Goal: Complete application form: Complete application form

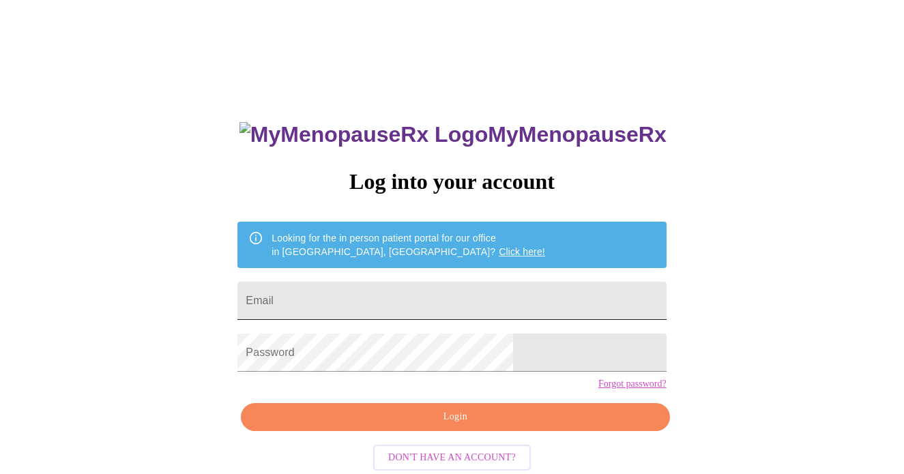
click at [418, 287] on input "Email" at bounding box center [451, 301] width 428 height 38
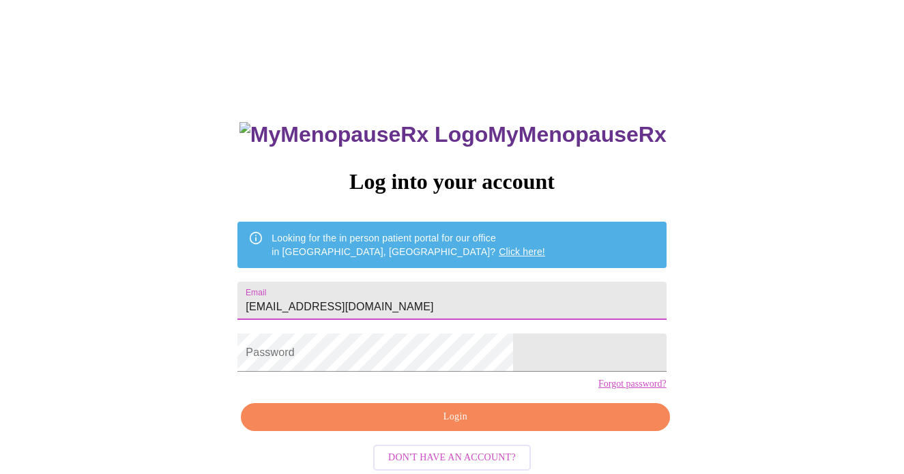
type input "[EMAIL_ADDRESS][DOMAIN_NAME]"
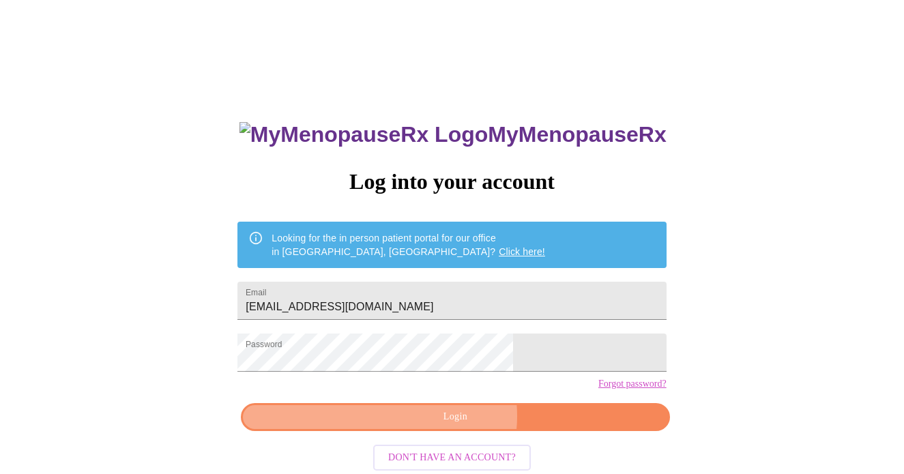
click at [452, 426] on span "Login" at bounding box center [454, 416] width 397 height 17
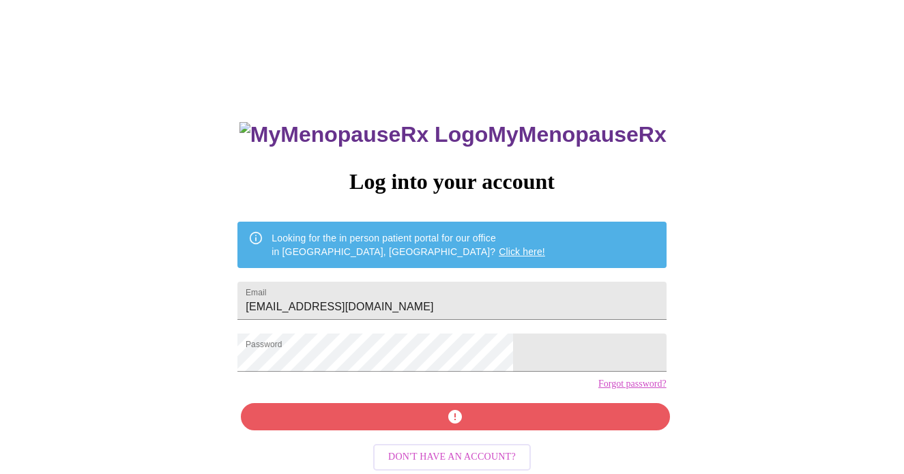
scroll to position [25, 0]
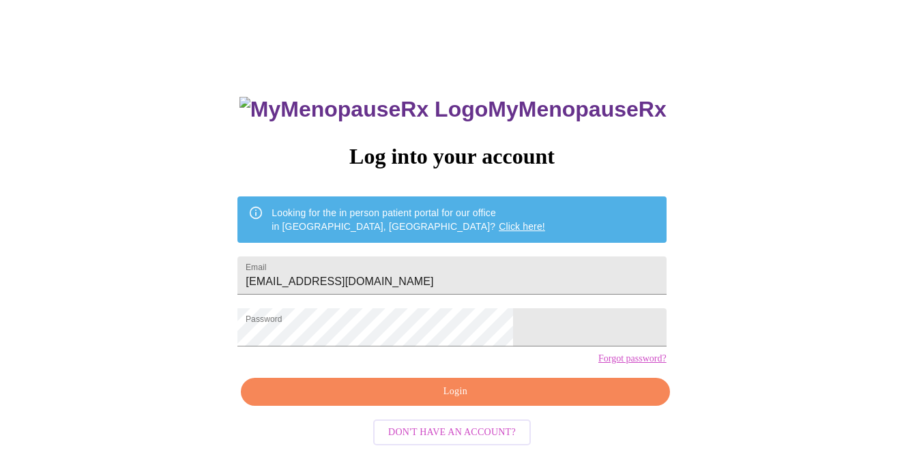
click at [598, 364] on link "Forgot password?" at bounding box center [632, 358] width 68 height 11
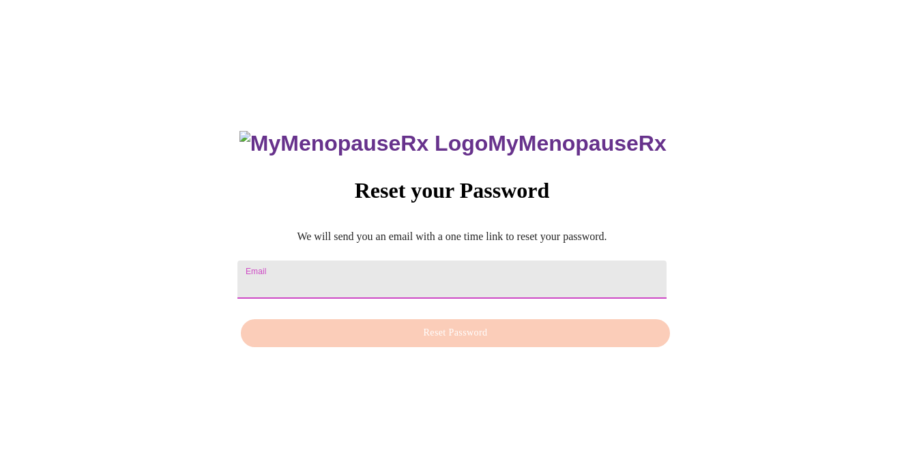
click at [488, 273] on input "Email" at bounding box center [451, 279] width 428 height 38
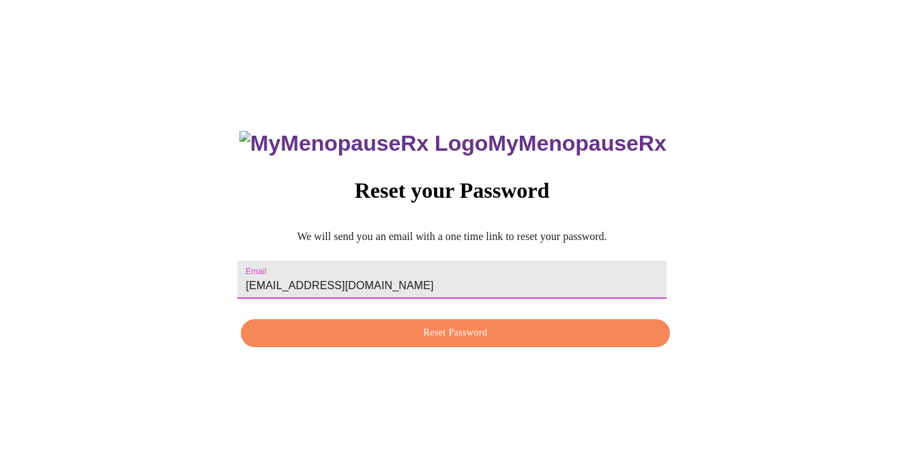
type input "[EMAIL_ADDRESS][DOMAIN_NAME]"
click at [482, 333] on span "Reset Password" at bounding box center [454, 333] width 397 height 17
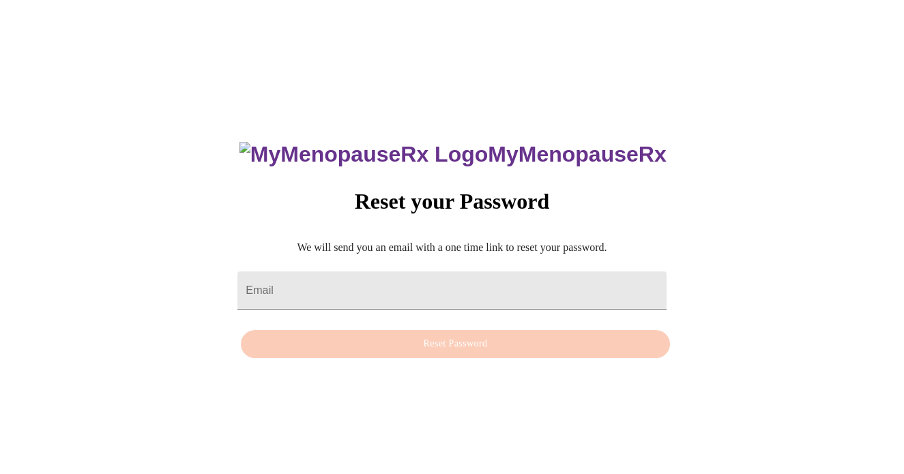
scroll to position [14, 0]
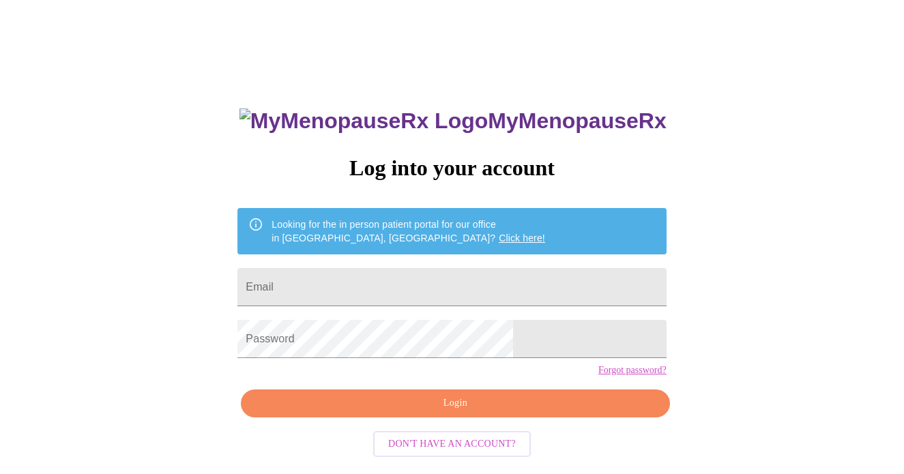
scroll to position [25, 0]
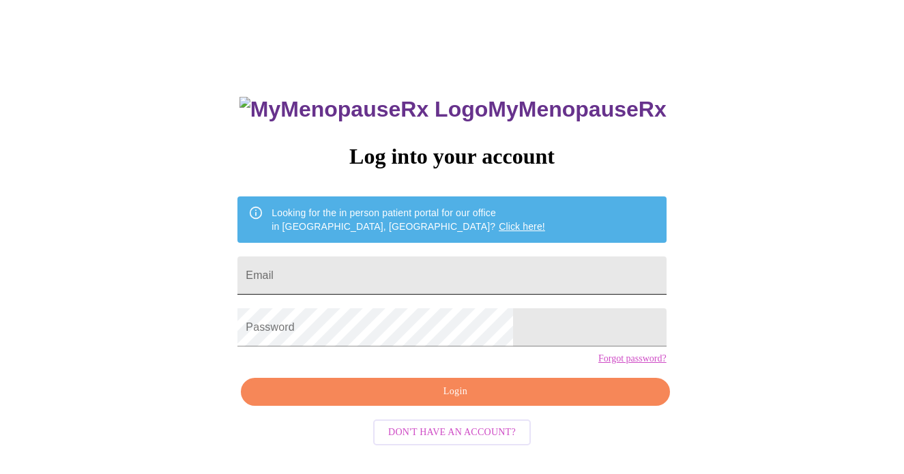
click at [363, 270] on input "Email" at bounding box center [451, 275] width 428 height 38
type input "[EMAIL_ADDRESS][DOMAIN_NAME]"
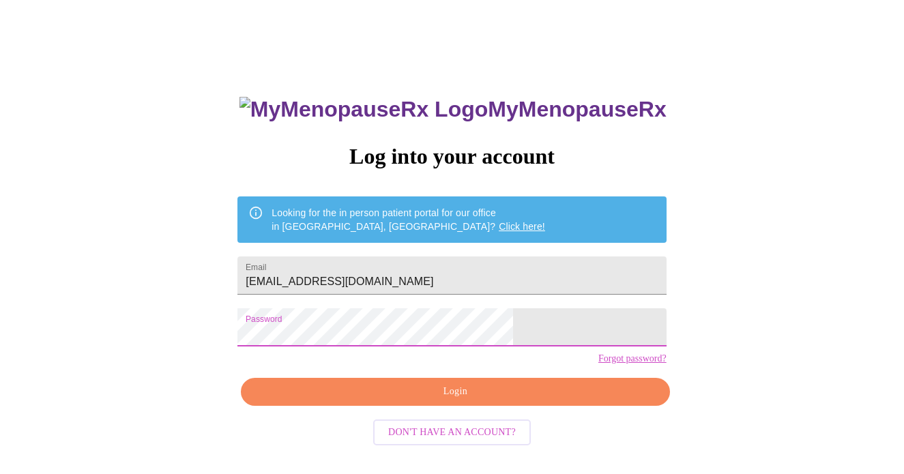
click at [434, 400] on span "Login" at bounding box center [454, 391] width 397 height 17
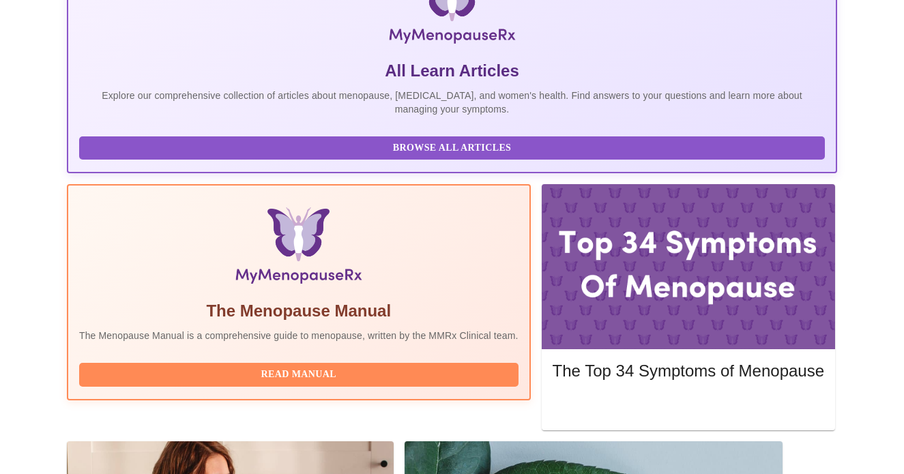
scroll to position [272, 0]
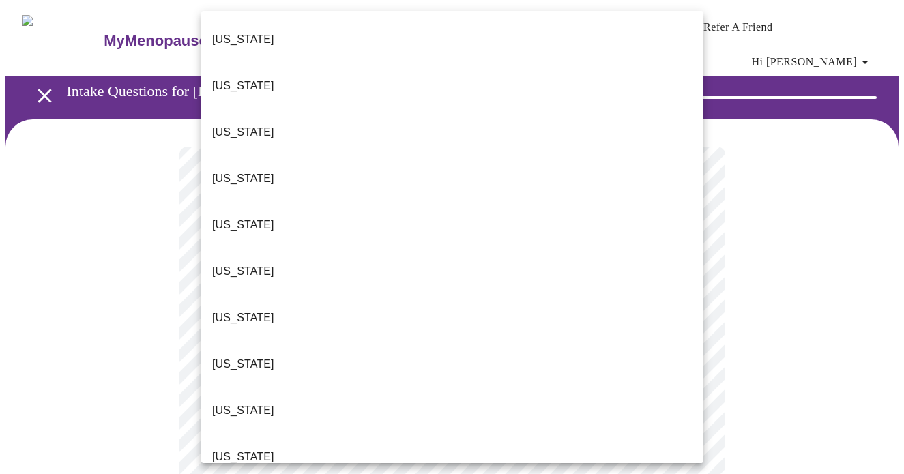
click at [501, 387] on li "[US_STATE]" at bounding box center [452, 410] width 502 height 46
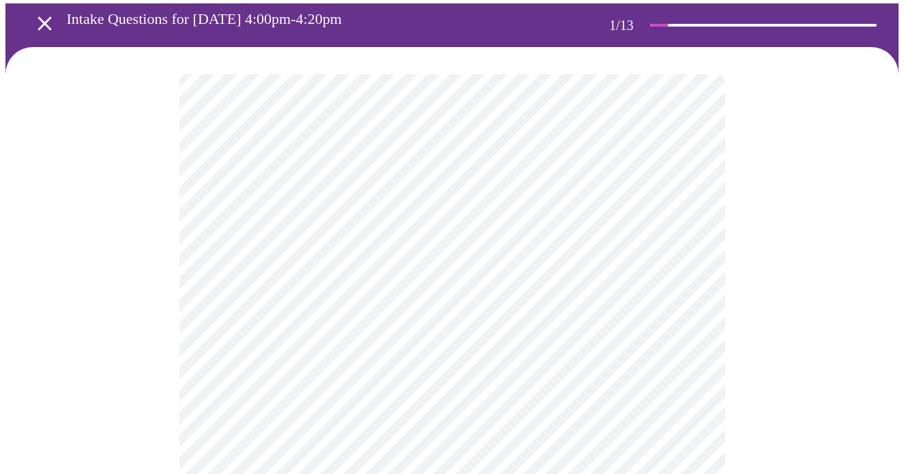
scroll to position [73, 0]
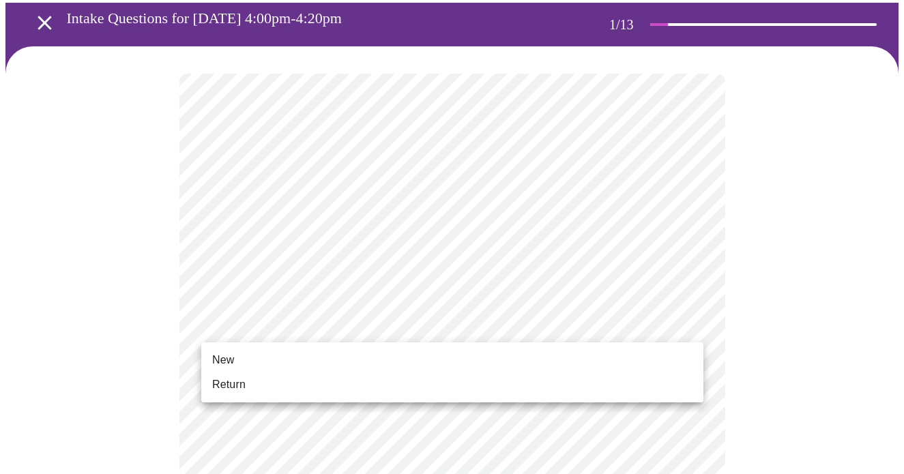
click at [447, 356] on li "New" at bounding box center [452, 360] width 502 height 25
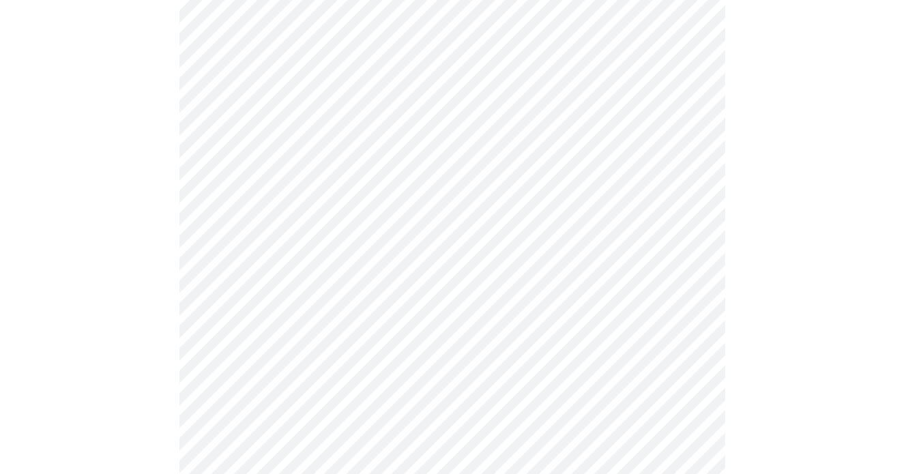
scroll to position [753, 0]
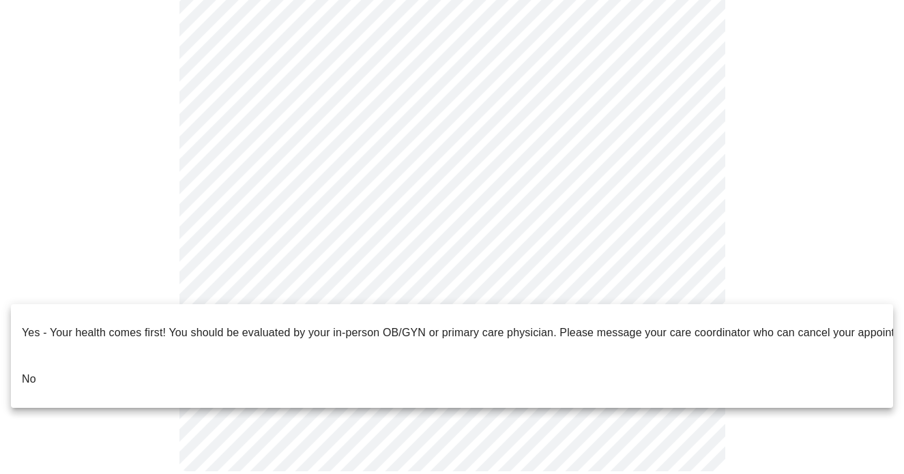
click at [461, 356] on li "No" at bounding box center [452, 379] width 882 height 46
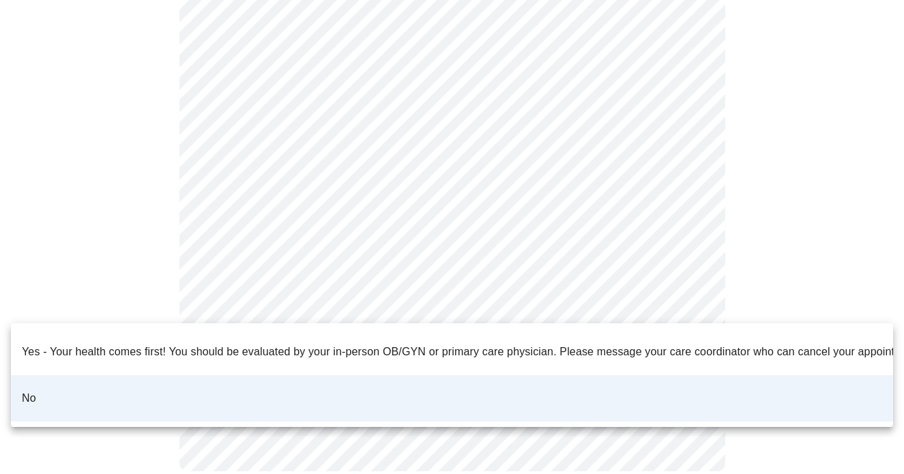
click at [783, 256] on div at bounding box center [452, 237] width 904 height 474
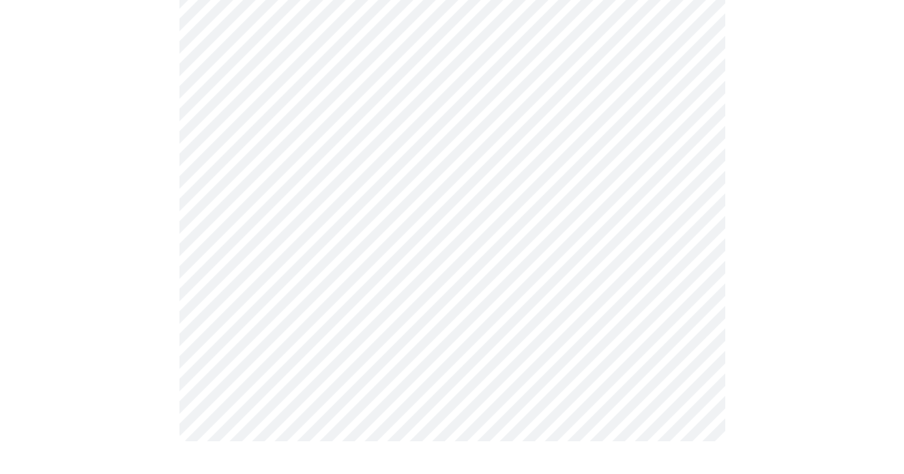
scroll to position [0, 0]
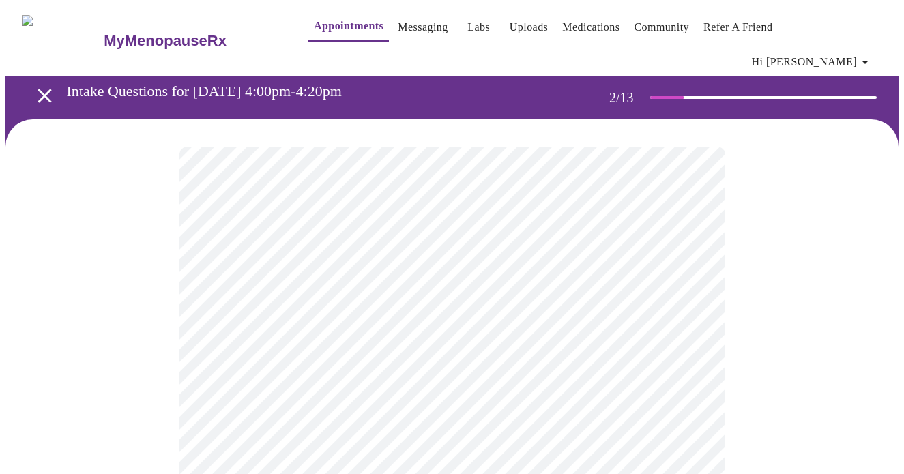
click at [614, 289] on body "MyMenopauseRx Appointments Messaging Labs Uploads Medications Community Refer a…" at bounding box center [451, 424] width 893 height 839
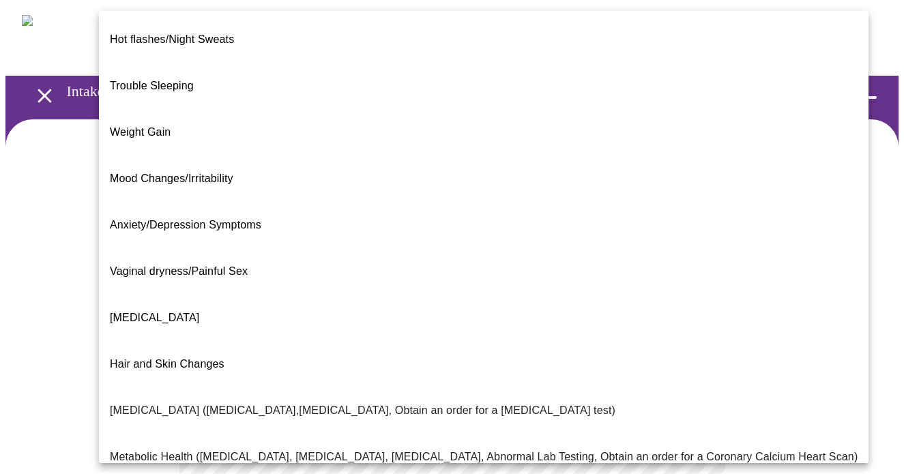
click at [541, 64] on li "Trouble Sleeping" at bounding box center [483, 86] width 769 height 46
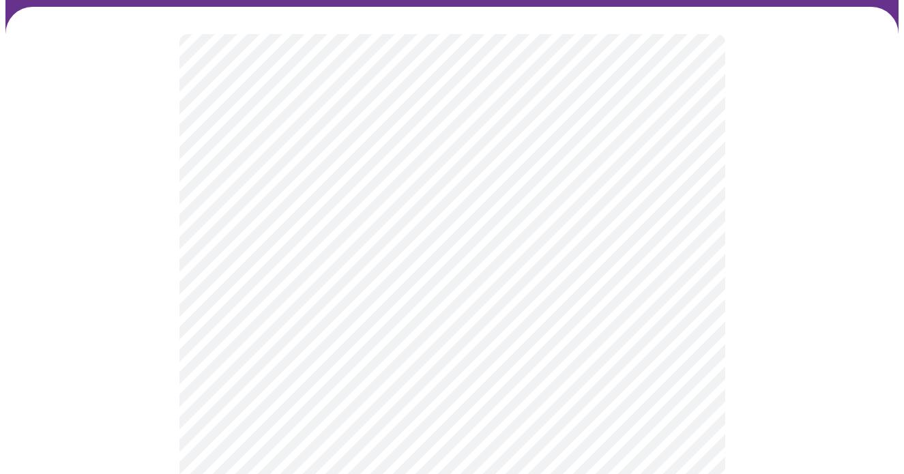
scroll to position [117, 0]
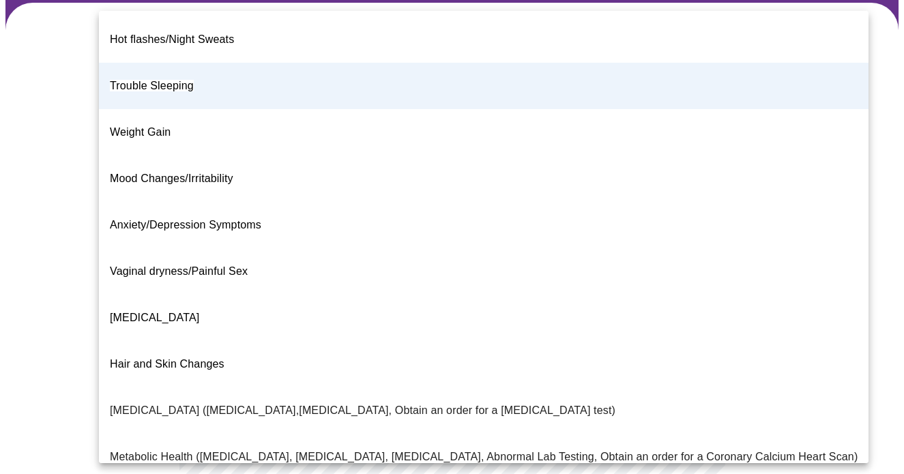
click at [572, 175] on body "MyMenopauseRx Appointments Messaging Labs Uploads Medications Community Refer a…" at bounding box center [451, 304] width 893 height 831
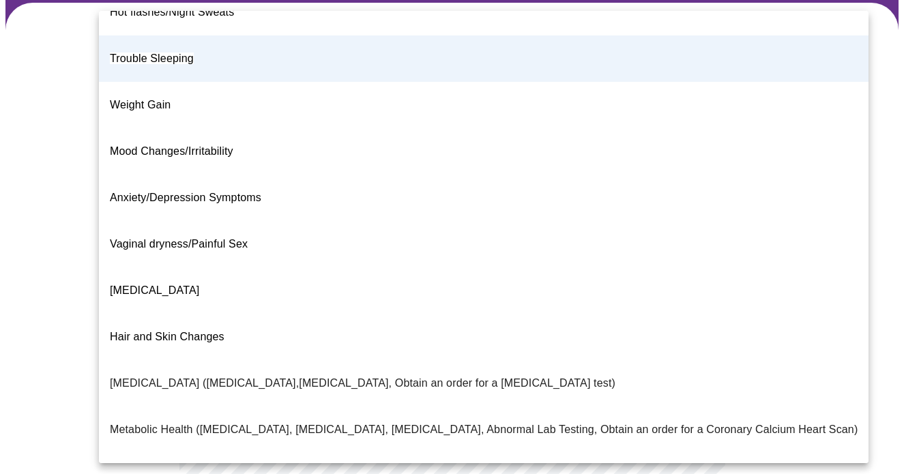
scroll to position [1, 0]
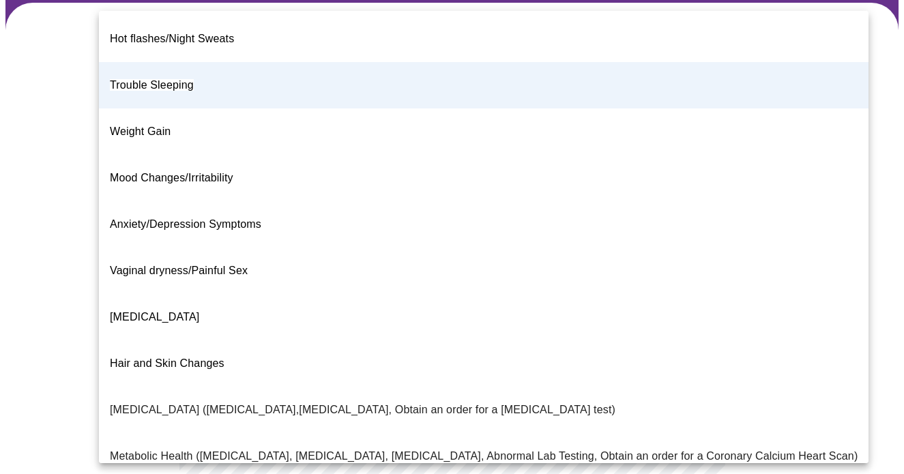
click at [850, 183] on div at bounding box center [452, 237] width 904 height 474
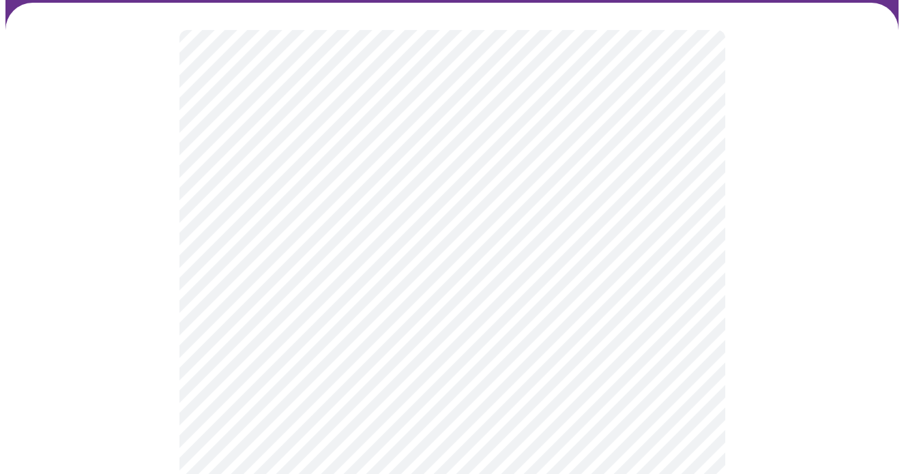
click at [510, 301] on body "MyMenopauseRx Appointments Messaging Labs Uploads Medications Community Refer a…" at bounding box center [451, 304] width 893 height 831
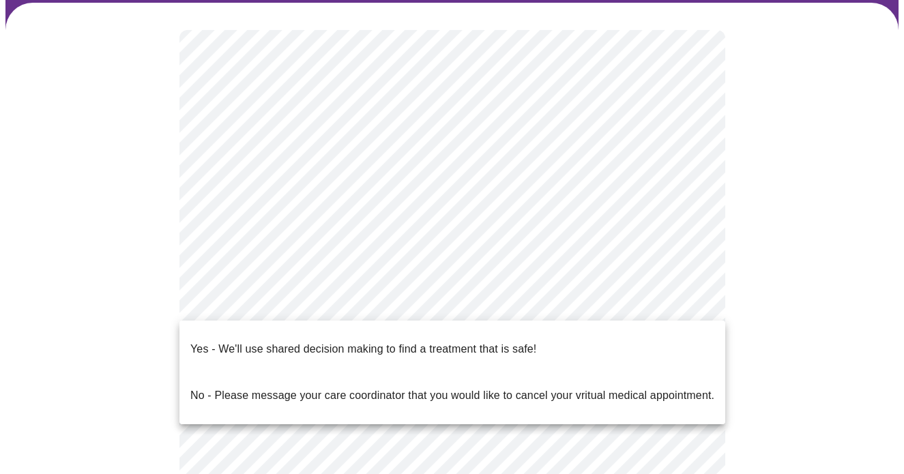
click at [573, 342] on li "Yes - We'll use shared decision making to find a treatment that is safe!" at bounding box center [452, 349] width 546 height 46
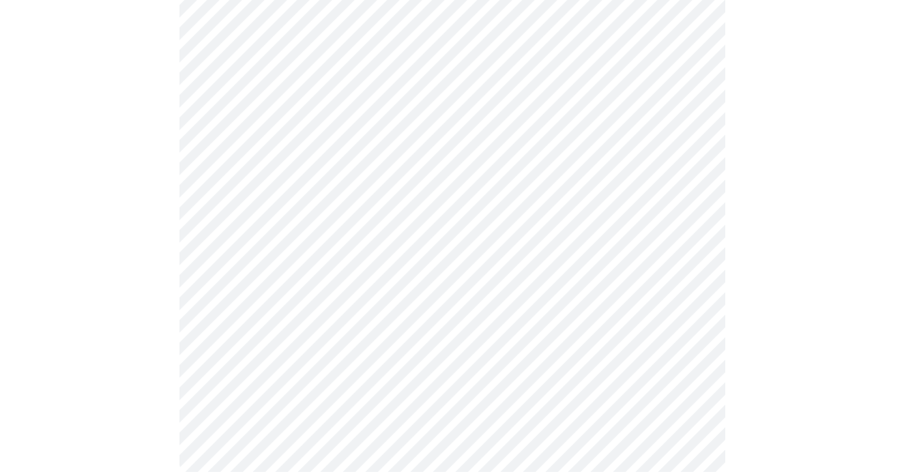
scroll to position [0, 0]
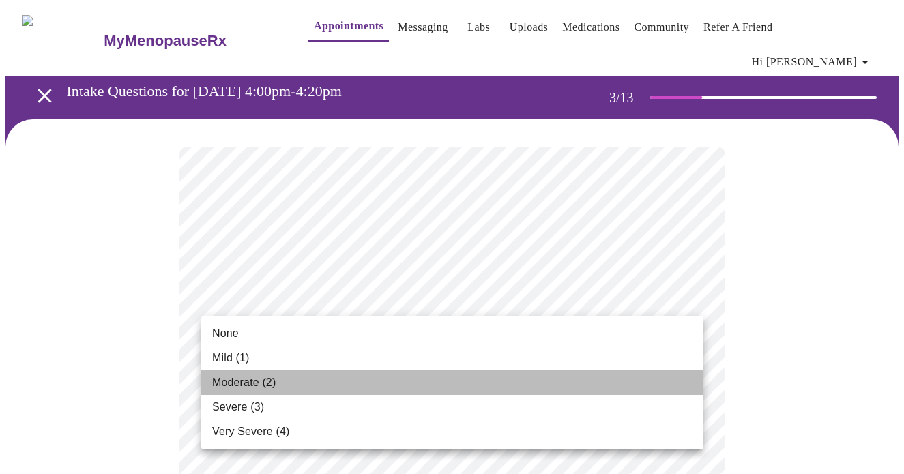
click at [582, 383] on li "Moderate (2)" at bounding box center [452, 382] width 502 height 25
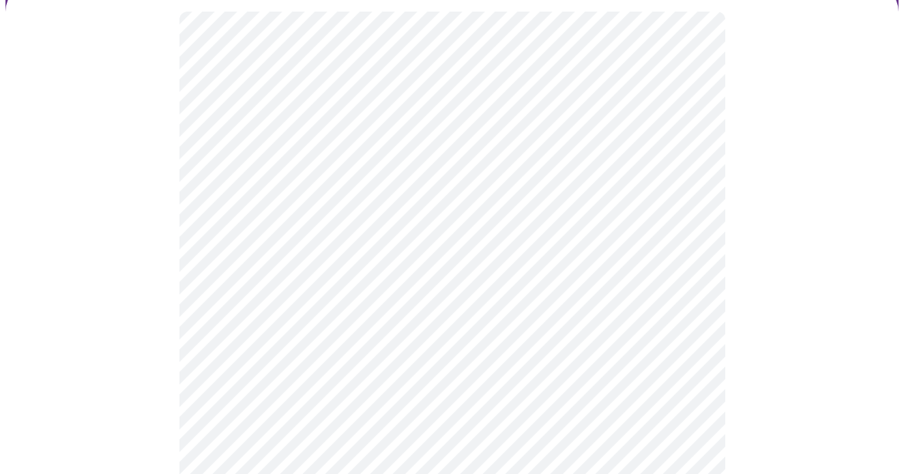
scroll to position [136, 0]
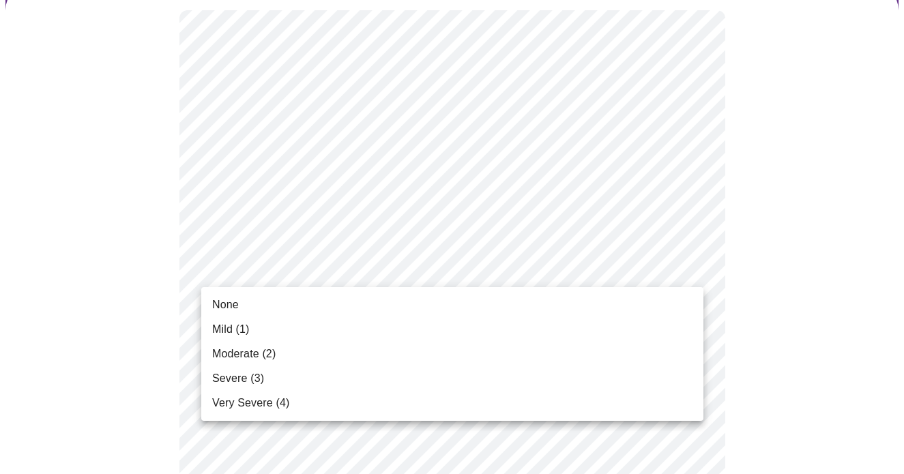
click at [548, 308] on li "None" at bounding box center [452, 305] width 502 height 25
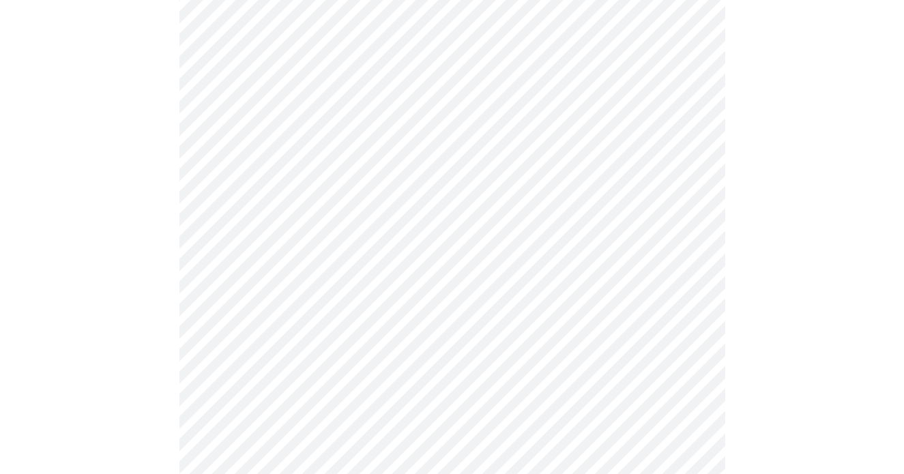
scroll to position [204, 0]
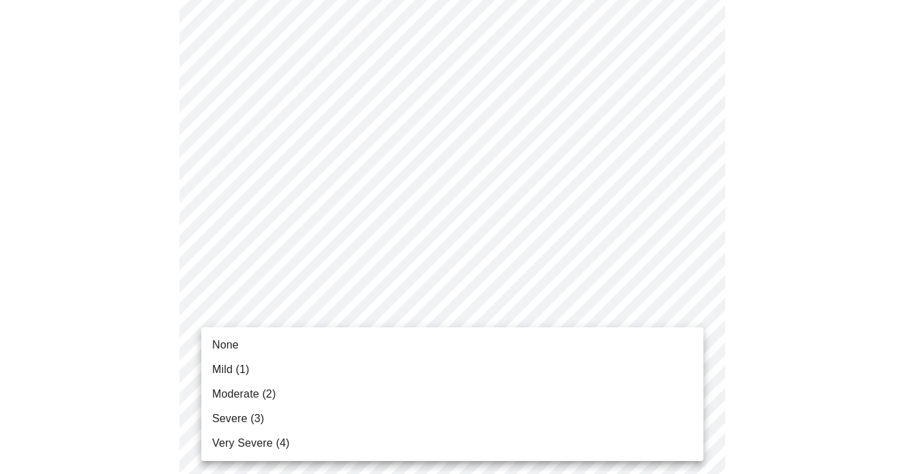
click at [456, 421] on li "Severe (3)" at bounding box center [452, 418] width 502 height 25
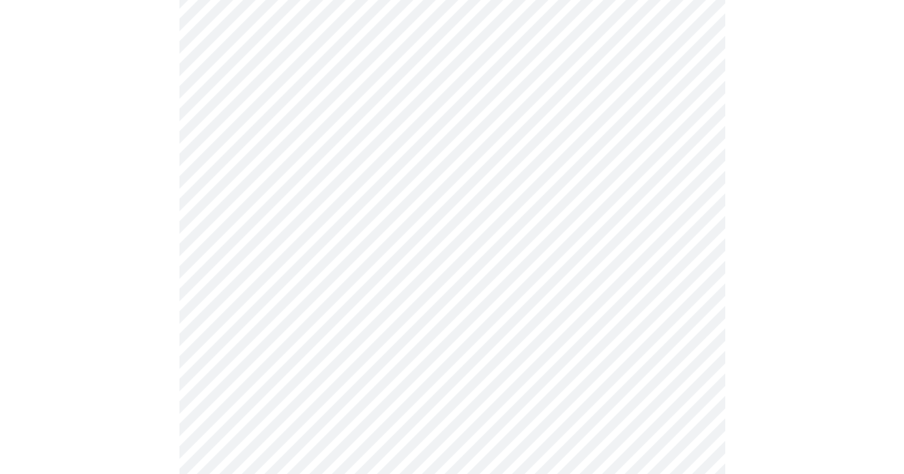
scroll to position [285, 0]
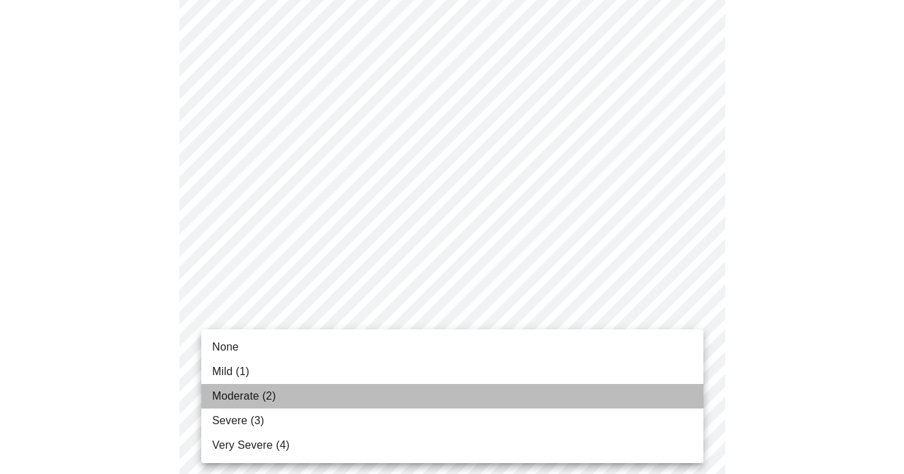
click at [376, 400] on li "Moderate (2)" at bounding box center [452, 396] width 502 height 25
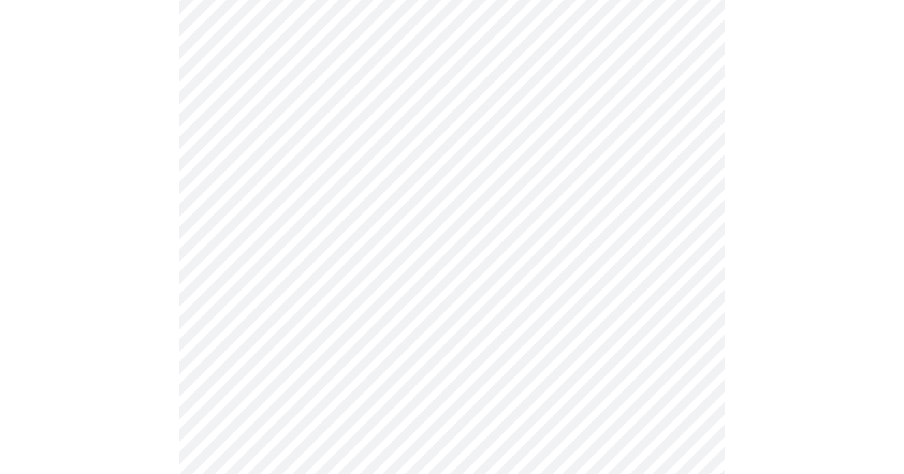
scroll to position [226, 0]
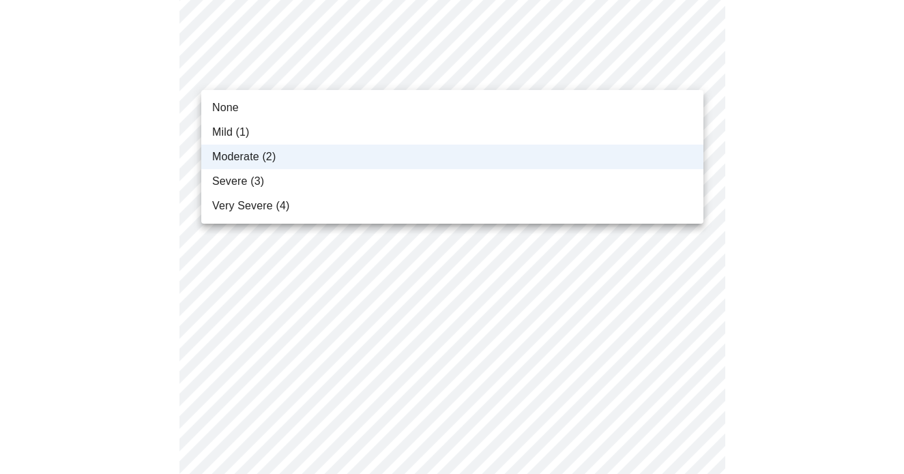
click at [435, 131] on li "Mild (1)" at bounding box center [452, 132] width 502 height 25
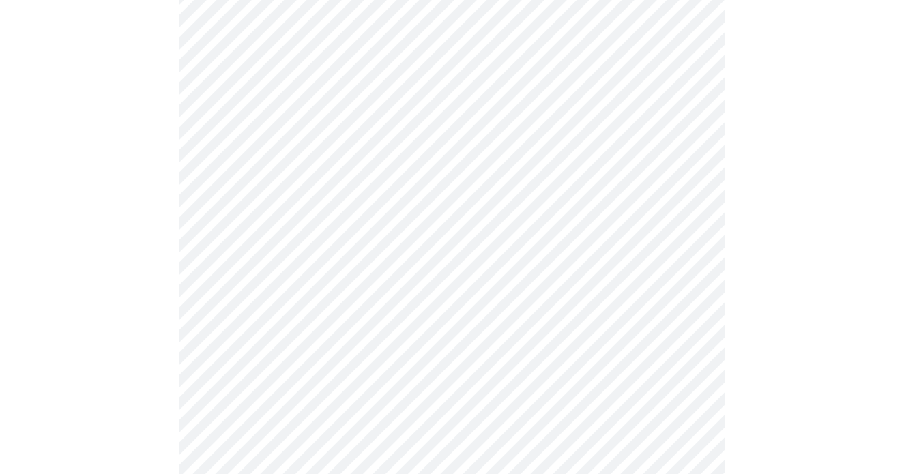
scroll to position [426, 0]
click at [422, 285] on body "MyMenopauseRx Appointments Messaging Labs Uploads Medications Community Refer a…" at bounding box center [451, 458] width 893 height 1757
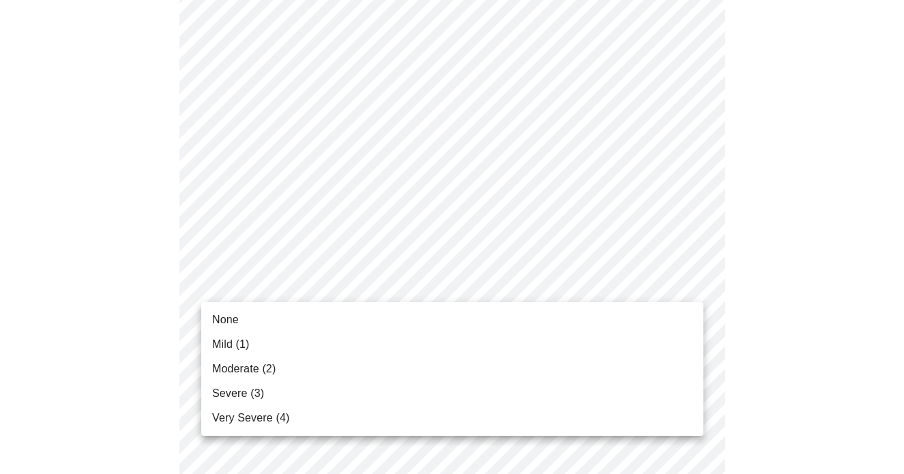
click at [391, 342] on li "Mild (1)" at bounding box center [452, 344] width 502 height 25
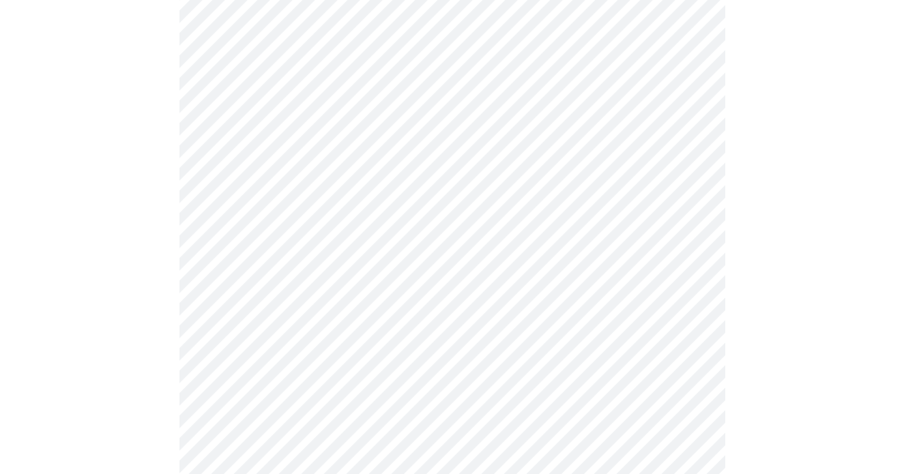
scroll to position [476, 0]
click at [417, 326] on body "MyMenopauseRx Appointments Messaging Labs Uploads Medications Community Refer a…" at bounding box center [451, 397] width 893 height 1737
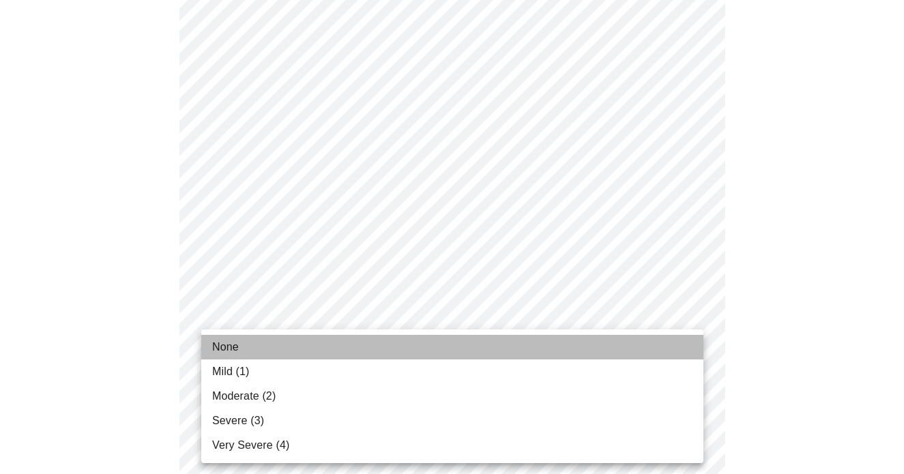
click at [402, 344] on li "None" at bounding box center [452, 347] width 502 height 25
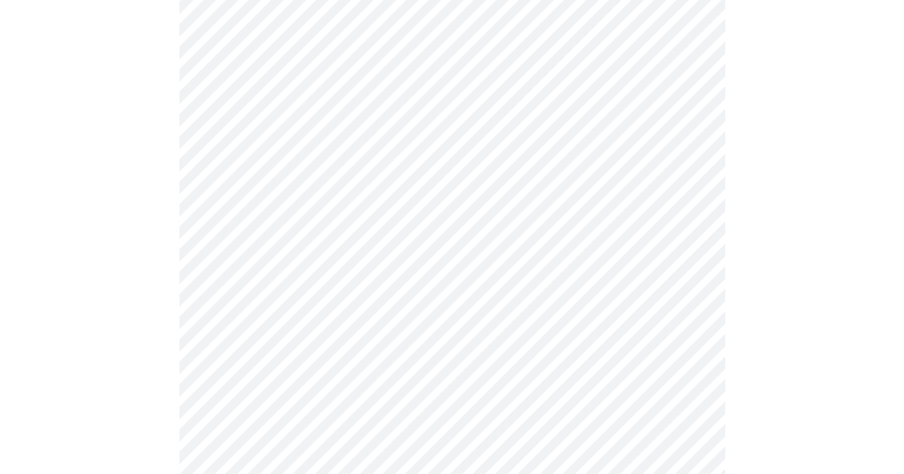
scroll to position [576, 0]
click at [413, 327] on body "MyMenopauseRx Appointments Messaging Labs Uploads Medications Community Refer a…" at bounding box center [451, 288] width 893 height 1718
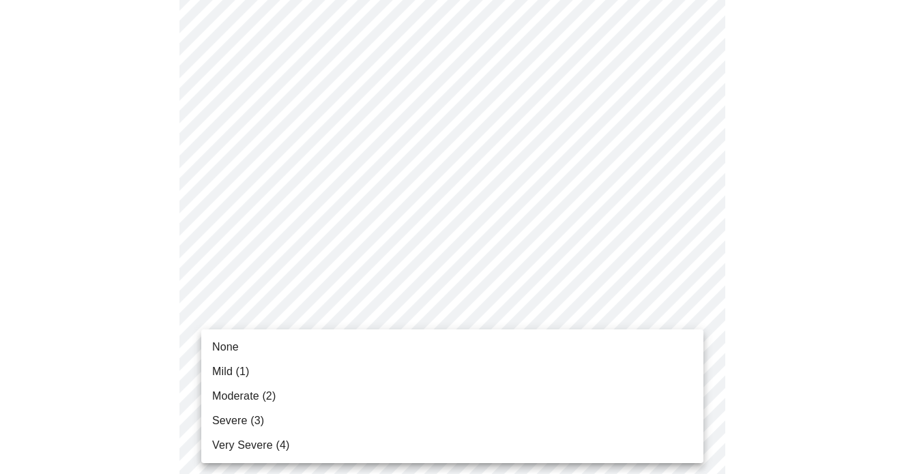
click at [385, 372] on li "Mild (1)" at bounding box center [452, 371] width 502 height 25
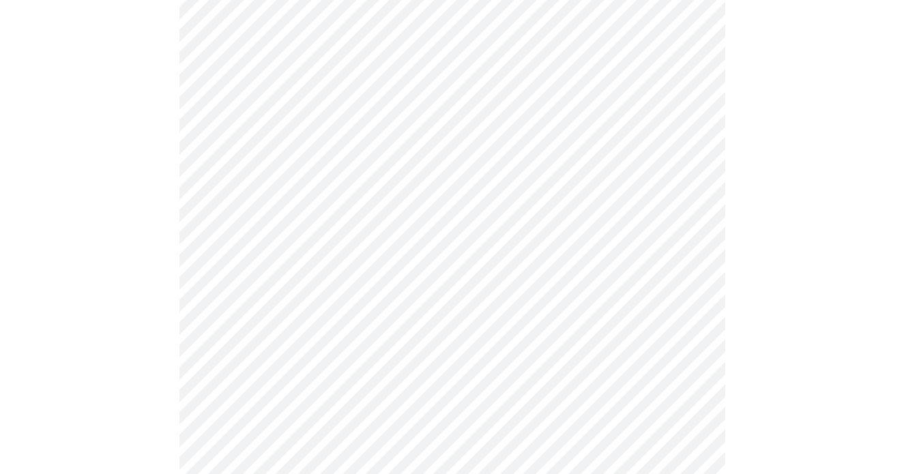
scroll to position [706, 0]
click at [428, 196] on body "MyMenopauseRx Appointments Messaging Labs Uploads Medications Community Refer a…" at bounding box center [451, 149] width 893 height 1699
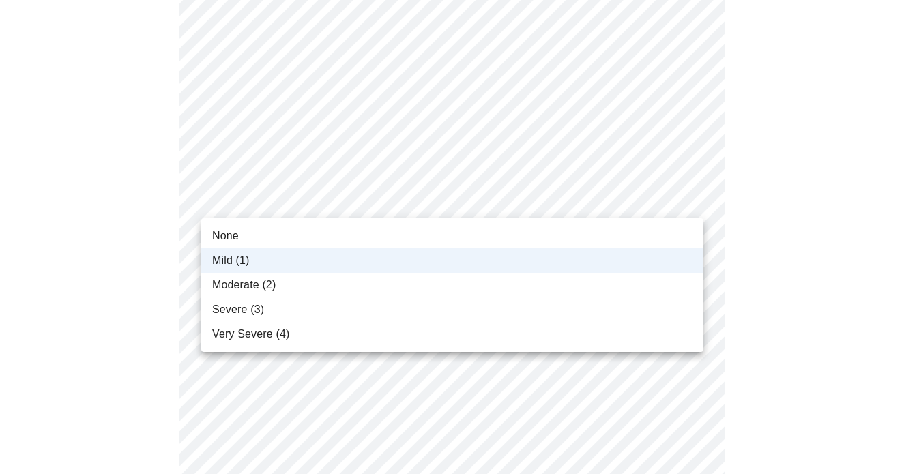
click at [401, 279] on li "Moderate (2)" at bounding box center [452, 285] width 502 height 25
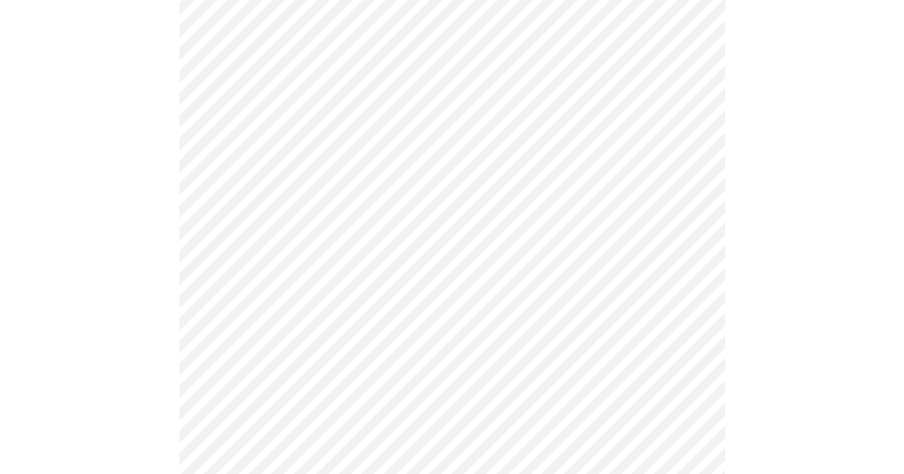
scroll to position [799, 0]
click at [443, 217] on body "MyMenopauseRx Appointments Messaging Labs Uploads Medications Community Refer a…" at bounding box center [451, 55] width 893 height 1699
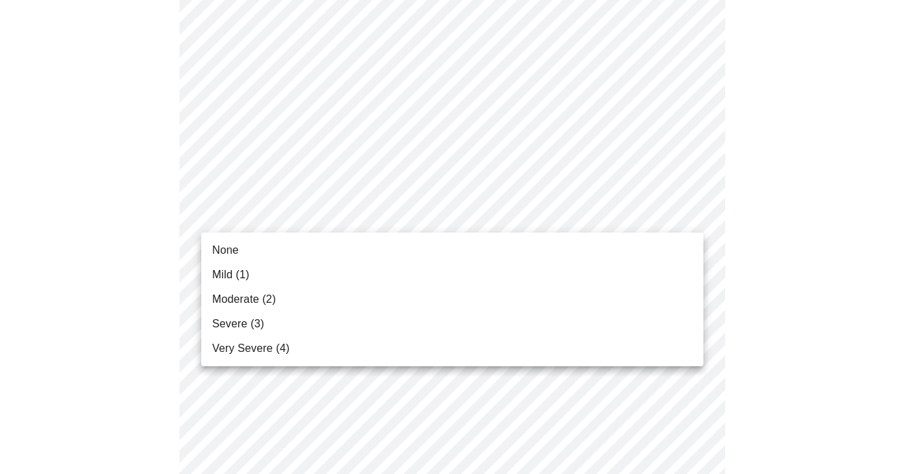
click at [443, 217] on div at bounding box center [452, 237] width 904 height 474
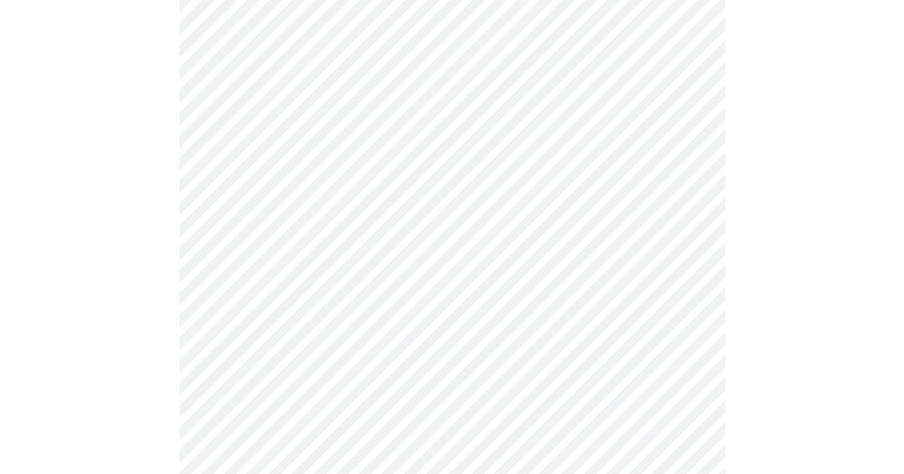
click at [443, 217] on body "MyMenopauseRx Appointments Messaging Labs Uploads Medications Community Refer a…" at bounding box center [451, 55] width 893 height 1699
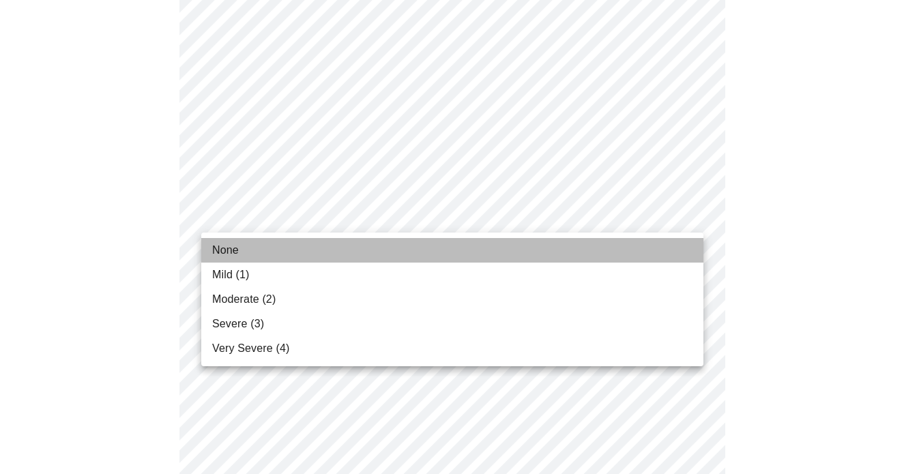
click at [435, 248] on li "None" at bounding box center [452, 250] width 502 height 25
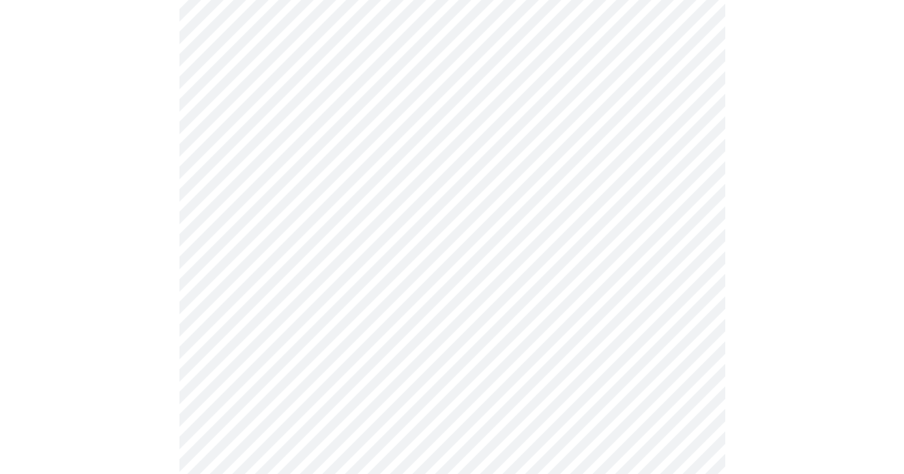
scroll to position [881, 0]
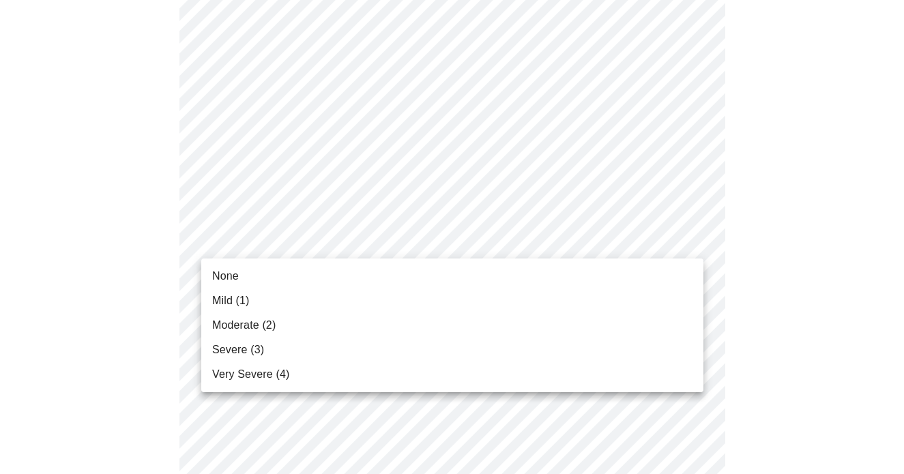
click at [420, 280] on li "None" at bounding box center [452, 276] width 502 height 25
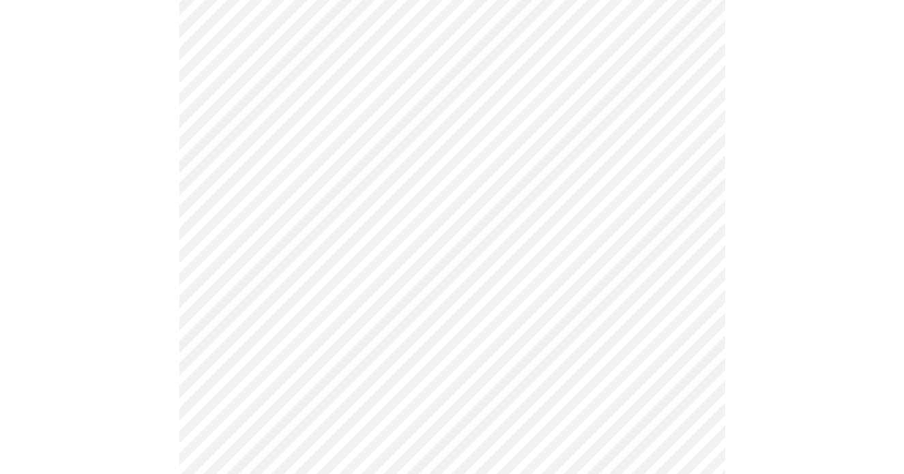
scroll to position [955, 0]
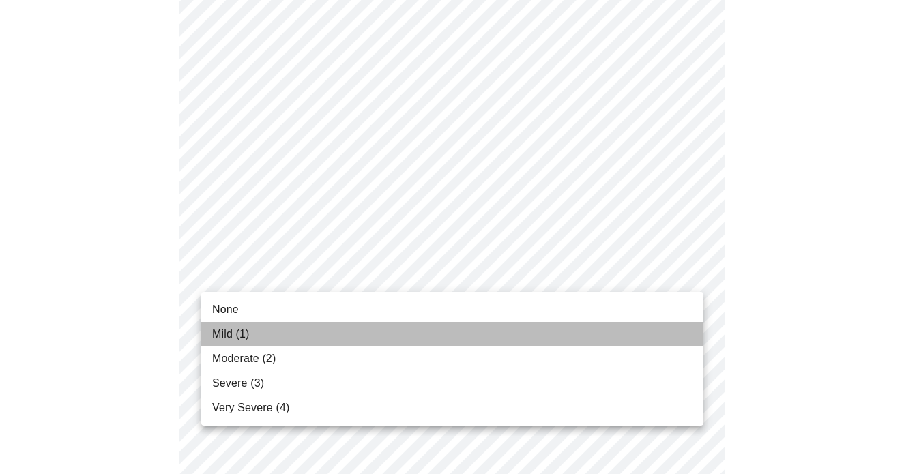
click at [394, 340] on li "Mild (1)" at bounding box center [452, 334] width 502 height 25
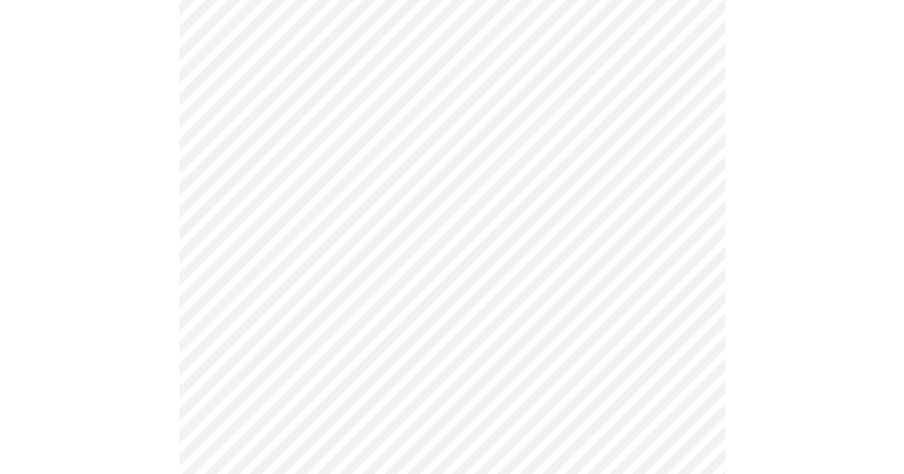
scroll to position [1012, 0]
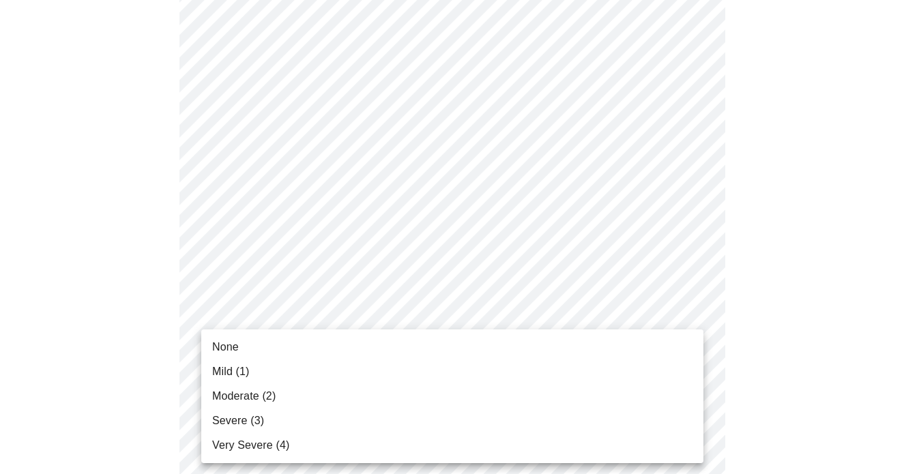
click at [389, 345] on li "None" at bounding box center [452, 347] width 502 height 25
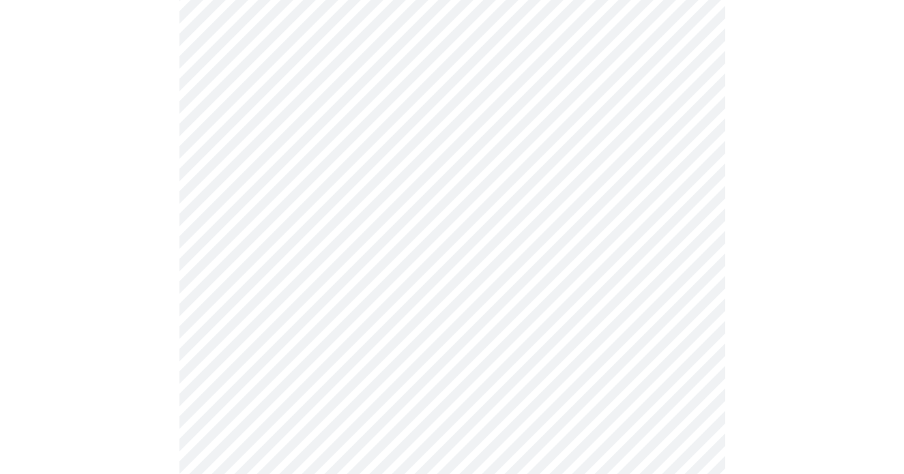
scroll to position [520, 0]
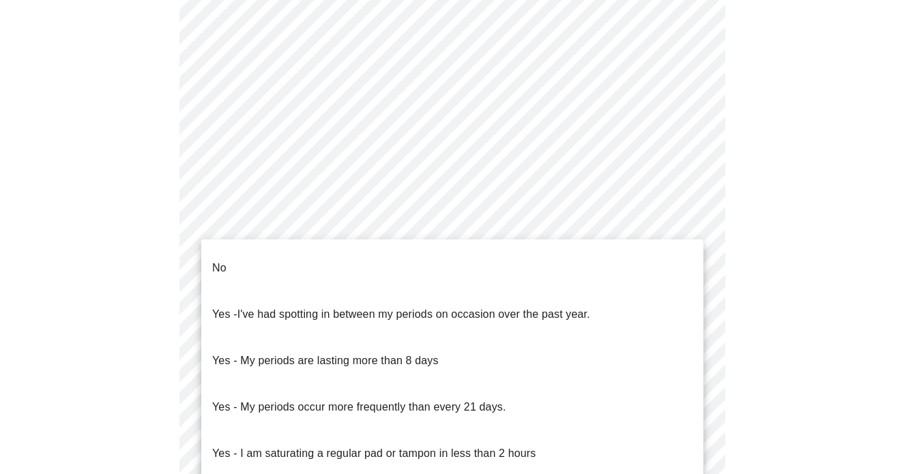
click at [387, 262] on body "MyMenopauseRx Appointments Messaging Labs Uploads Medications Community Refer a…" at bounding box center [451, 141] width 893 height 1310
click at [338, 266] on li "No" at bounding box center [452, 268] width 502 height 46
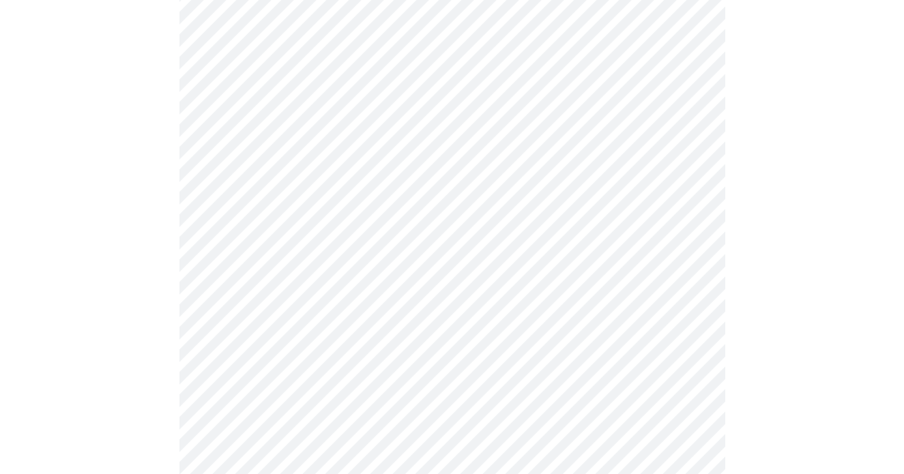
scroll to position [629, 0]
click at [370, 149] on body "MyMenopauseRx Appointments Messaging Labs Uploads Medications Community Refer a…" at bounding box center [451, 27] width 893 height 1302
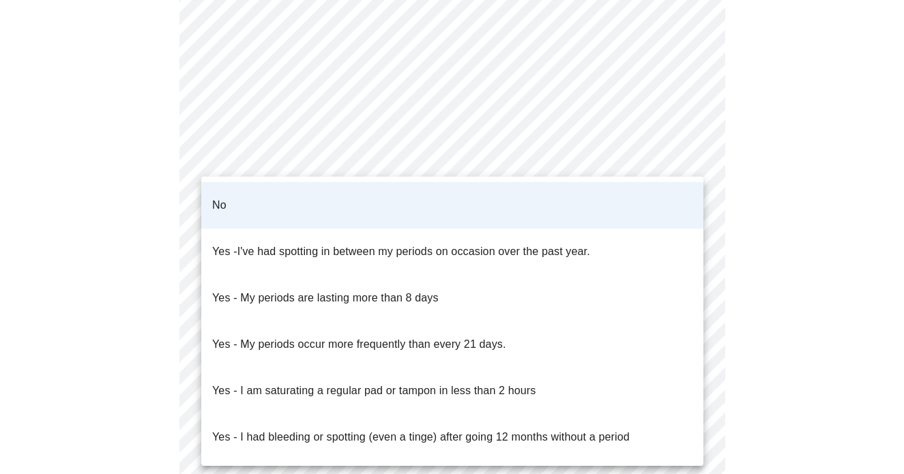
click at [155, 215] on div at bounding box center [452, 237] width 904 height 474
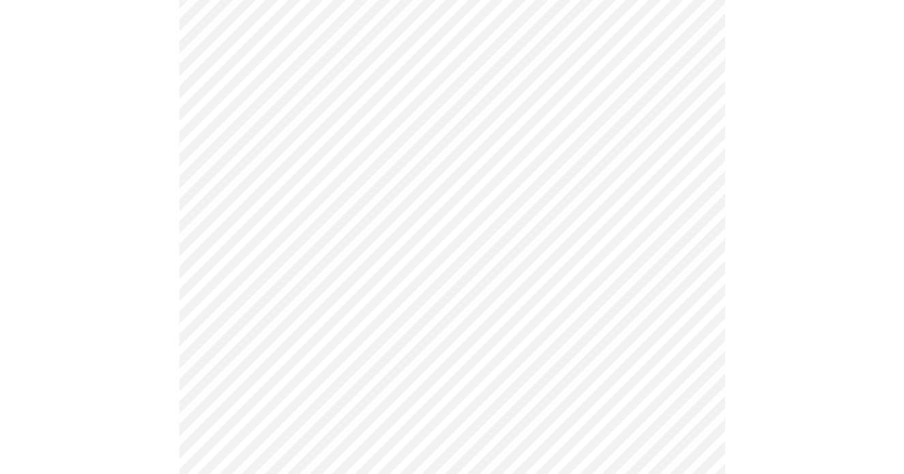
scroll to position [650, 0]
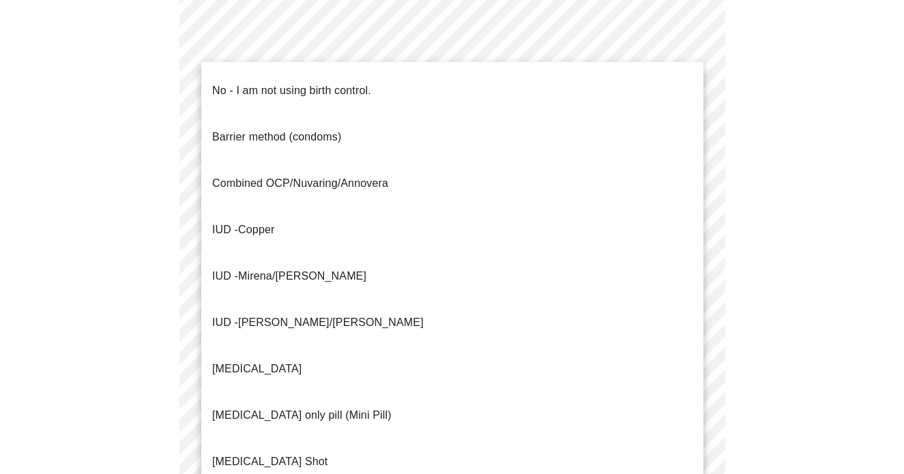
click at [281, 236] on body "MyMenopauseRx Appointments Messaging Labs Uploads Medications Community Refer a…" at bounding box center [451, 7] width 893 height 1302
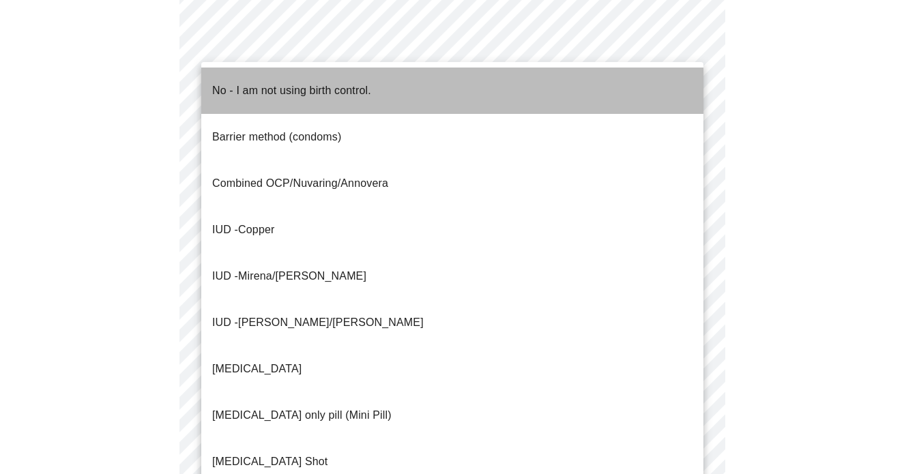
click at [289, 85] on p "No - I am not using birth control." at bounding box center [291, 91] width 159 height 16
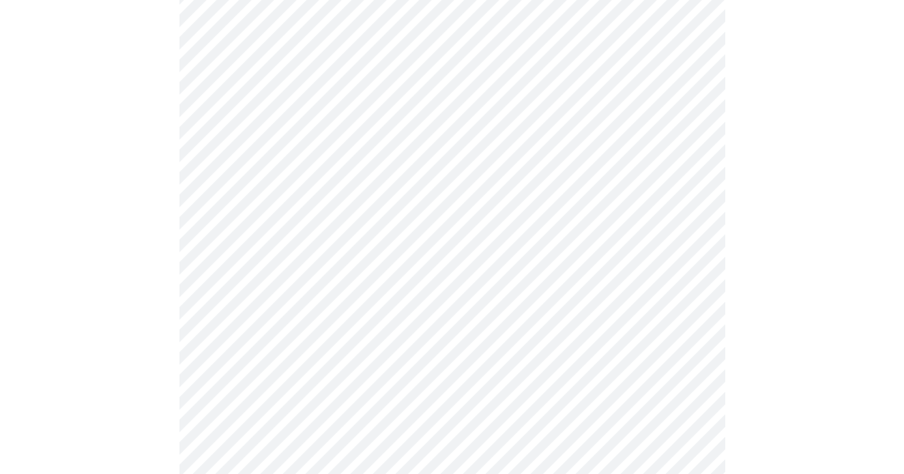
click at [268, 329] on body "MyMenopauseRx Appointments Messaging Labs Uploads Medications Community Refer a…" at bounding box center [451, 3] width 893 height 1294
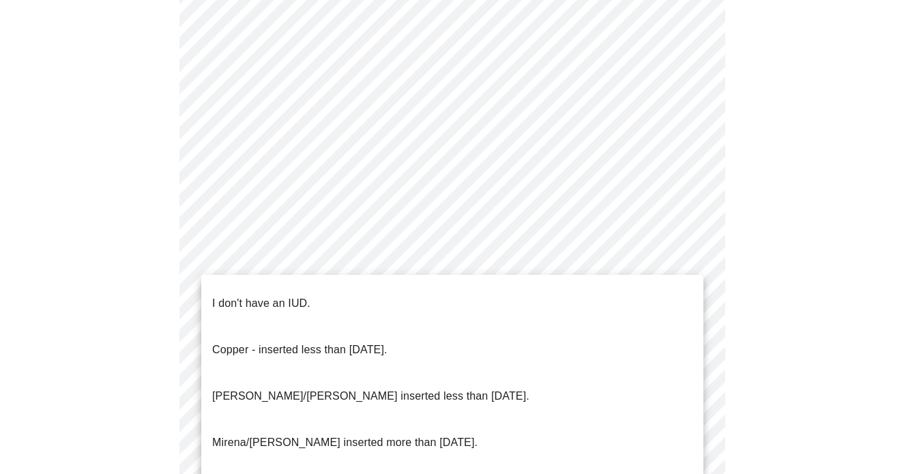
click at [263, 297] on p "I don't have an IUD." at bounding box center [261, 303] width 98 height 16
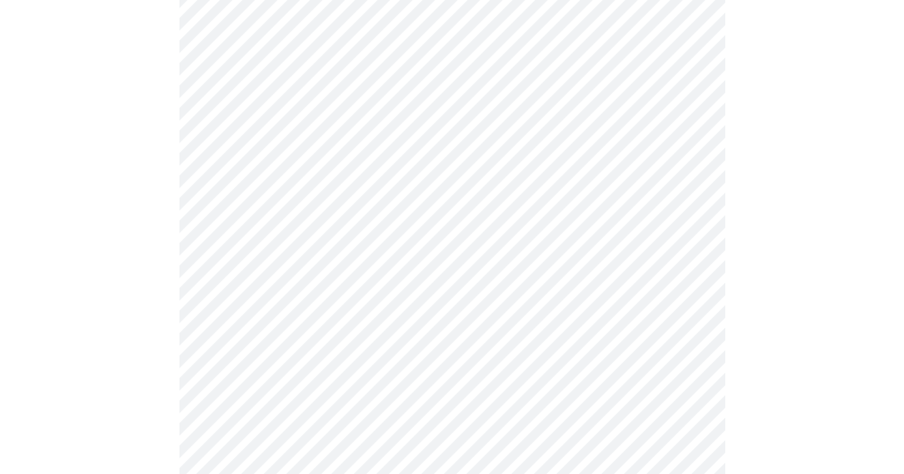
scroll to position [760, 0]
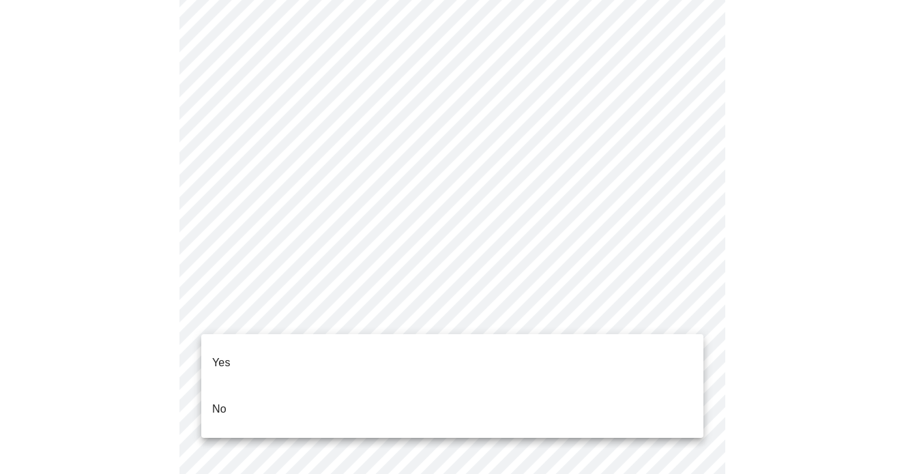
click at [237, 359] on li "Yes" at bounding box center [452, 363] width 502 height 46
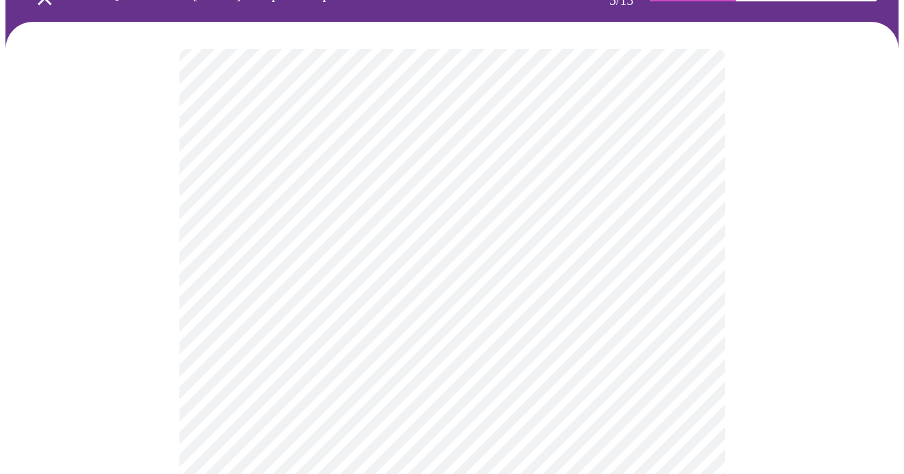
scroll to position [114, 0]
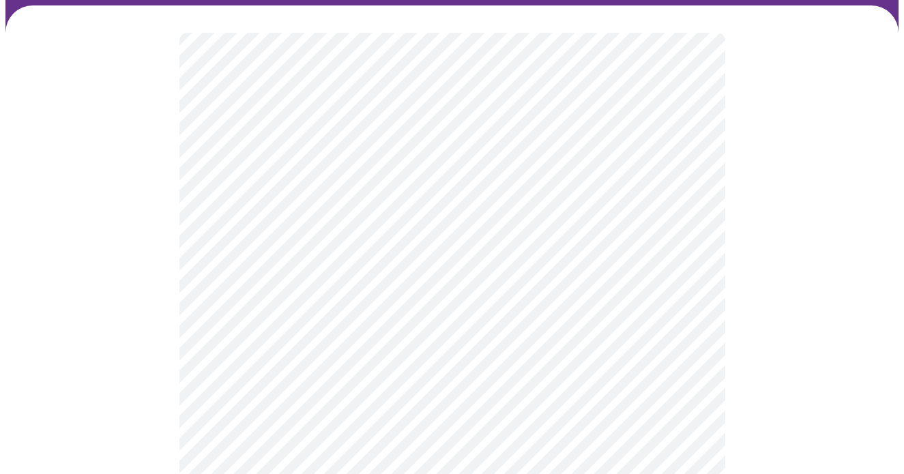
click at [642, 242] on body "MyMenopauseRx Appointments Messaging Labs Uploads Medications Community Refer a…" at bounding box center [451, 390] width 893 height 997
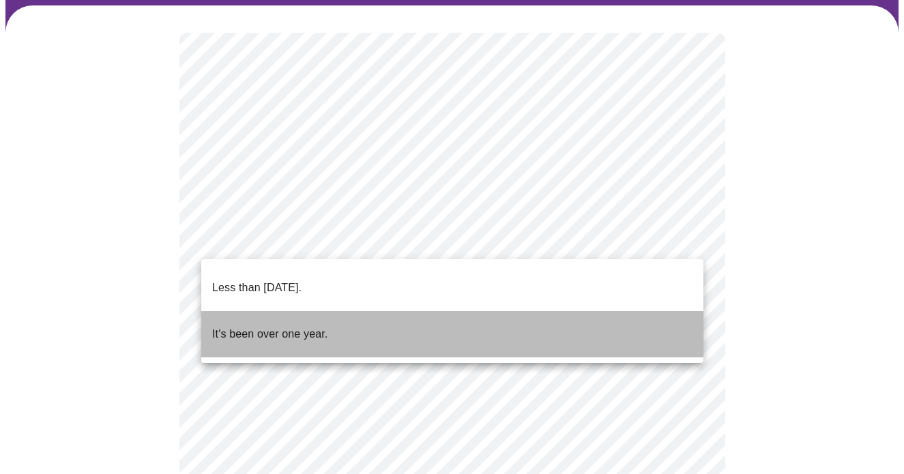
click at [438, 317] on li "It's been over one year." at bounding box center [452, 334] width 502 height 46
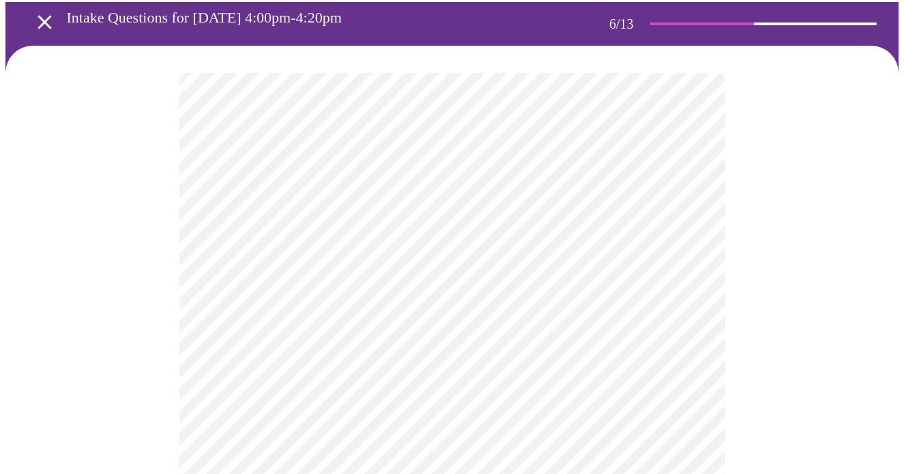
scroll to position [75, 0]
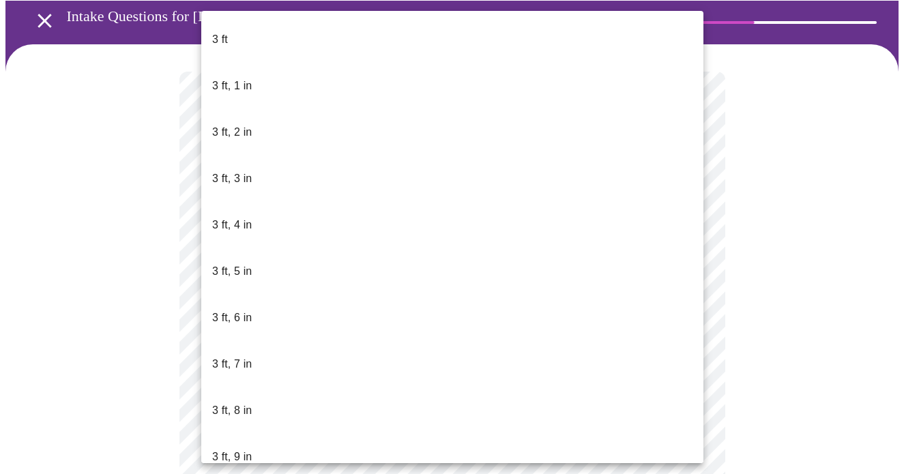
click at [541, 319] on body "MyMenopauseRx Appointments Messaging Labs Uploads Medications Community Refer a…" at bounding box center [451, 303] width 893 height 747
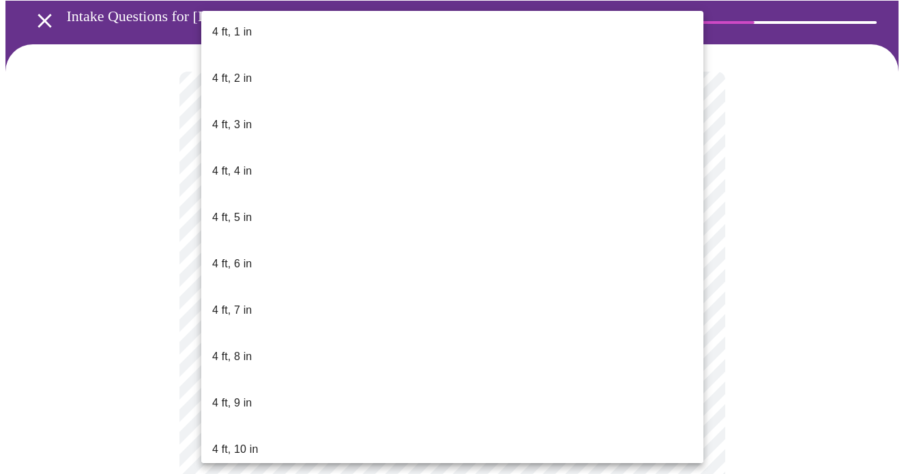
scroll to position [620, 0]
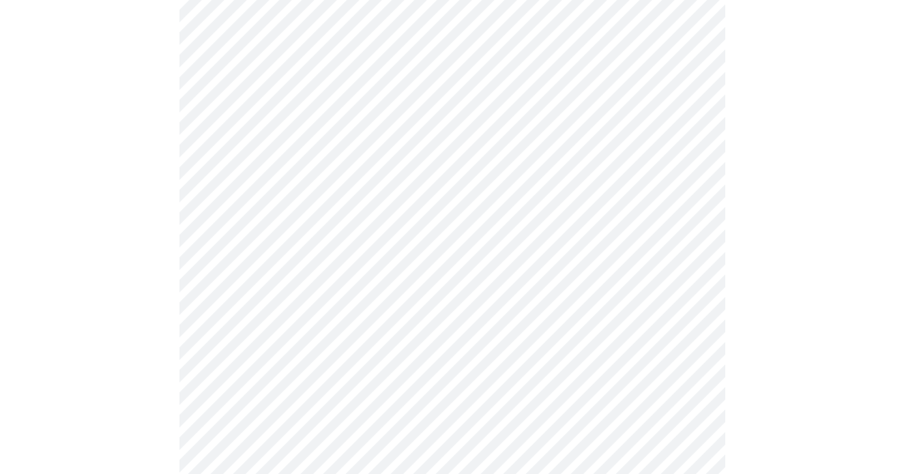
scroll to position [3536, 0]
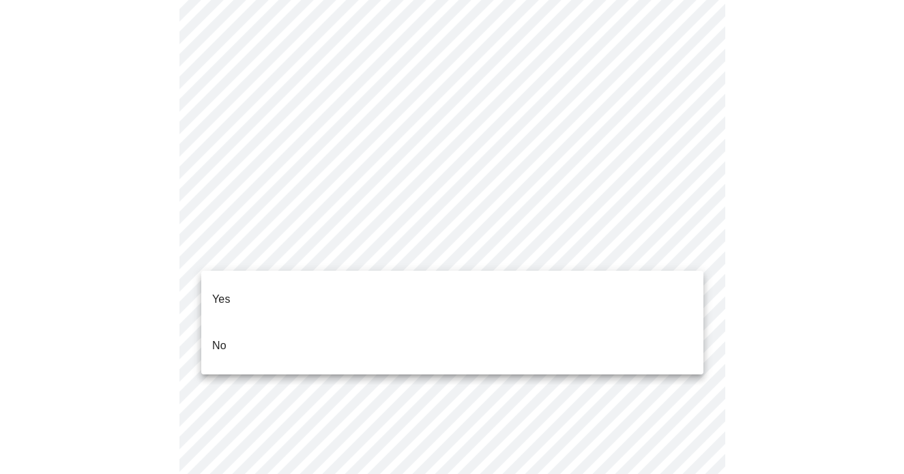
click at [312, 287] on li "Yes" at bounding box center [452, 299] width 502 height 46
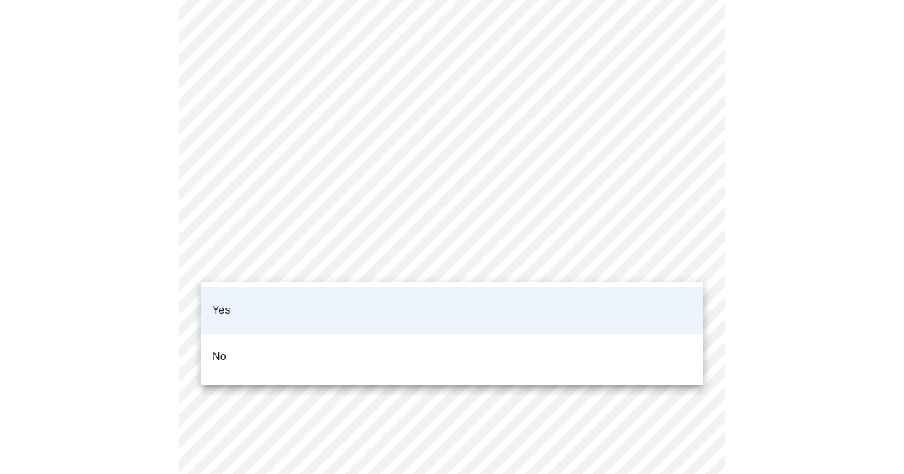
click at [284, 339] on li "No" at bounding box center [452, 356] width 502 height 46
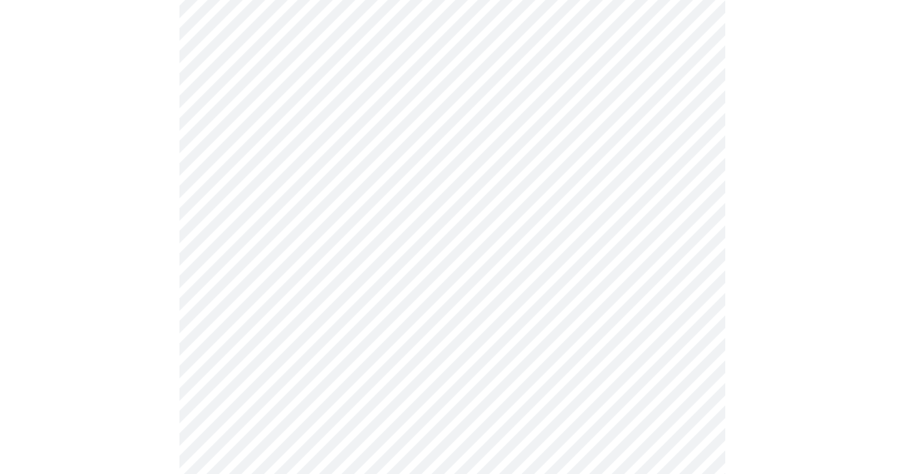
scroll to position [858, 0]
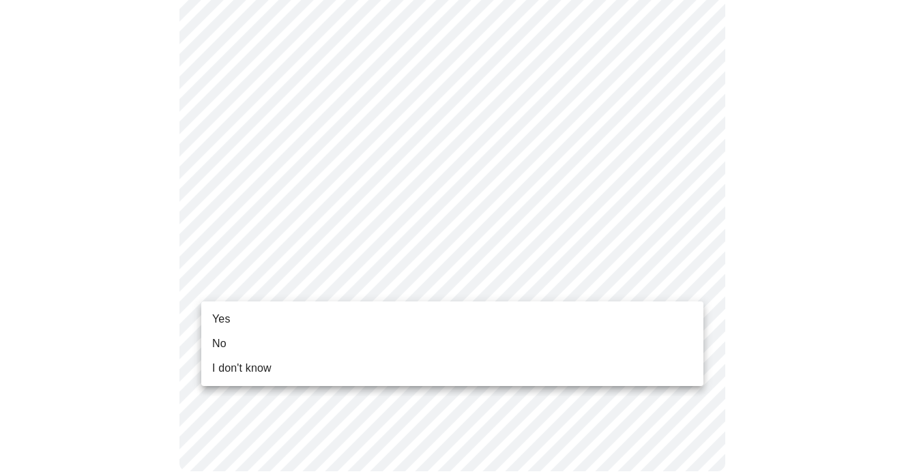
click at [261, 320] on li "Yes" at bounding box center [452, 319] width 502 height 25
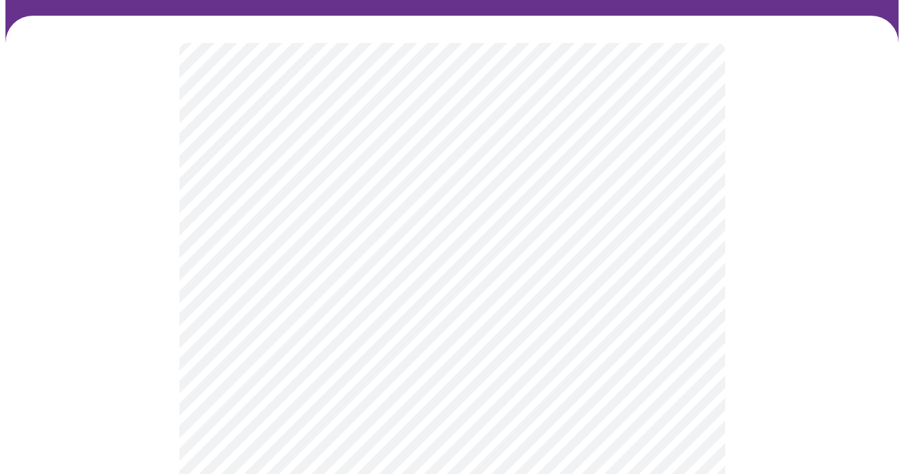
scroll to position [110, 0]
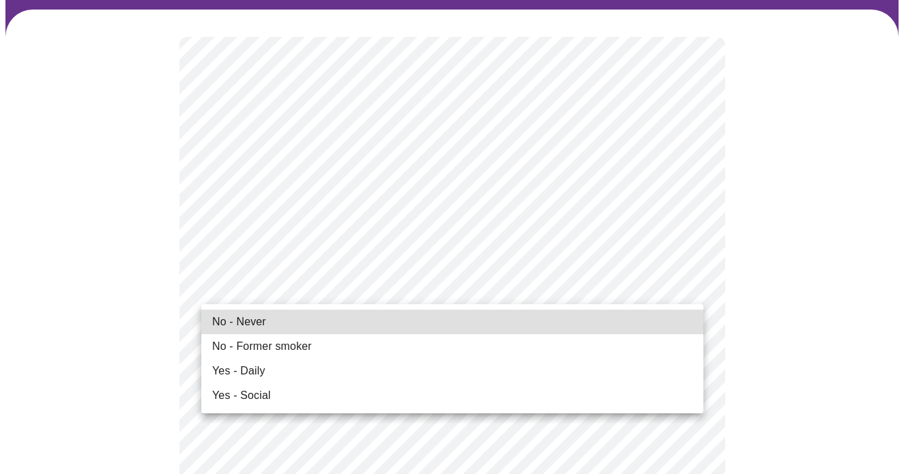
click at [374, 324] on li "No - Never" at bounding box center [452, 322] width 502 height 25
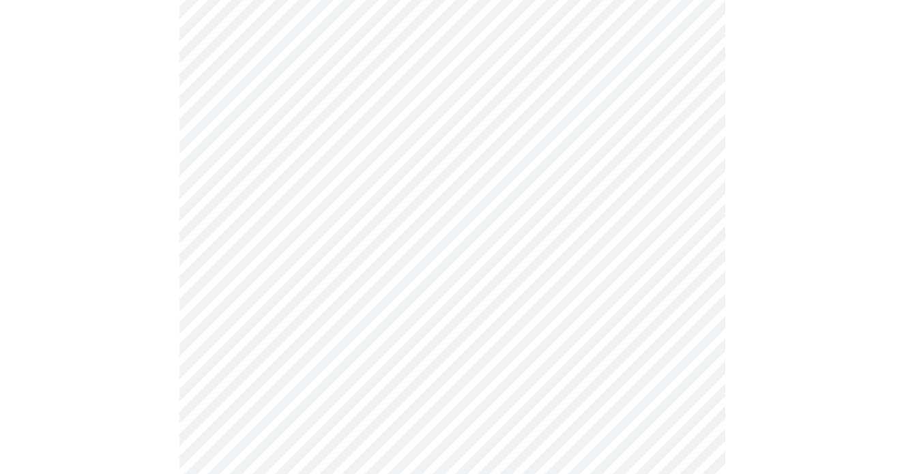
scroll to position [1022, 0]
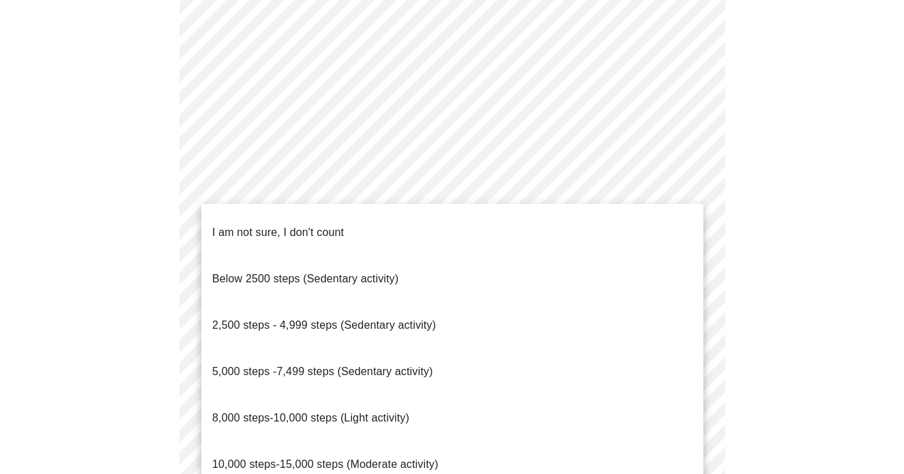
click at [385, 458] on span "10,000 steps-15,000 steps (Moderate activity)" at bounding box center [325, 464] width 226 height 12
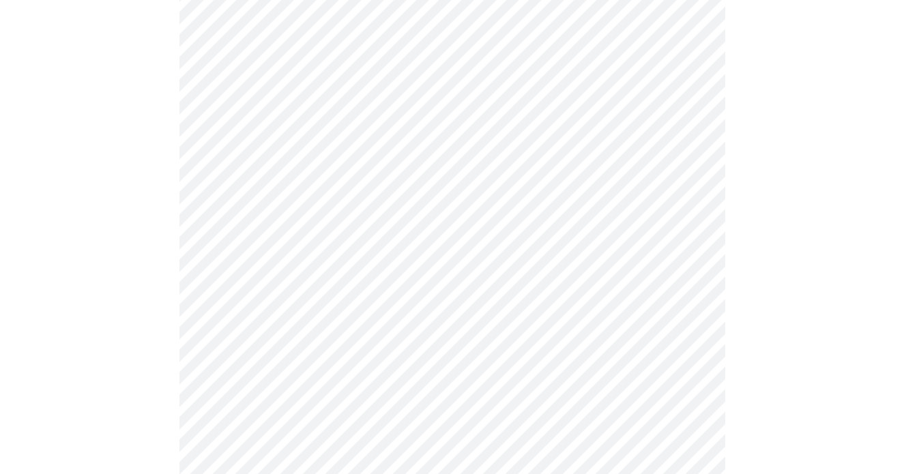
scroll to position [1195, 0]
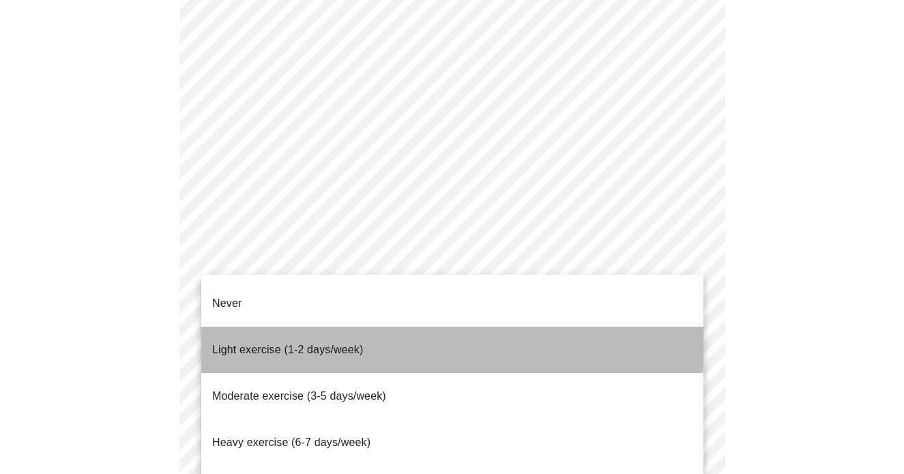
click at [404, 327] on li "Light exercise (1-2 days/week)" at bounding box center [452, 350] width 502 height 46
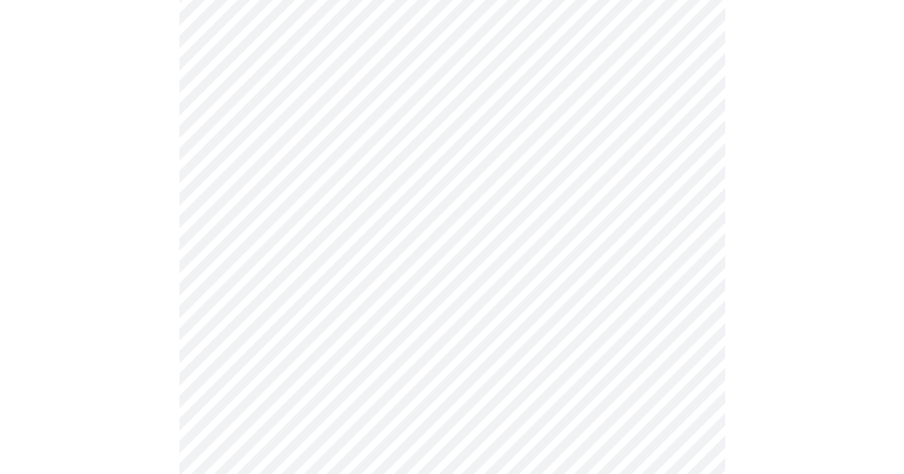
scroll to position [1259, 0]
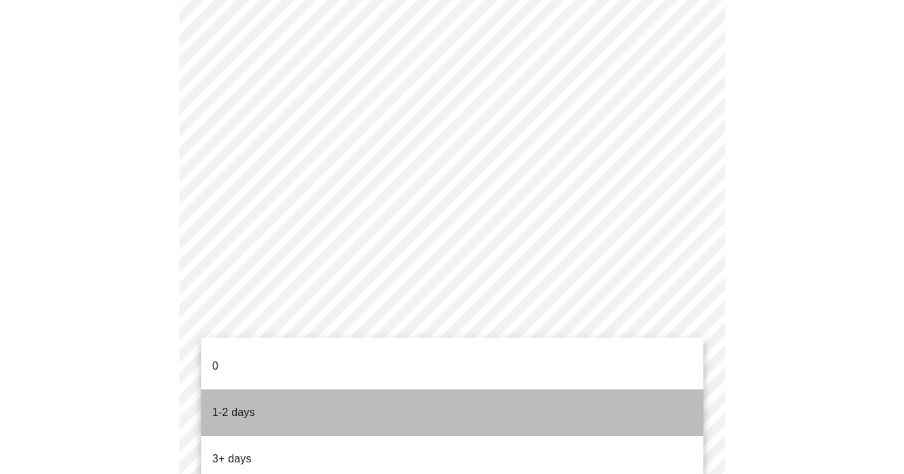
click at [372, 391] on li "1-2 days" at bounding box center [452, 412] width 502 height 46
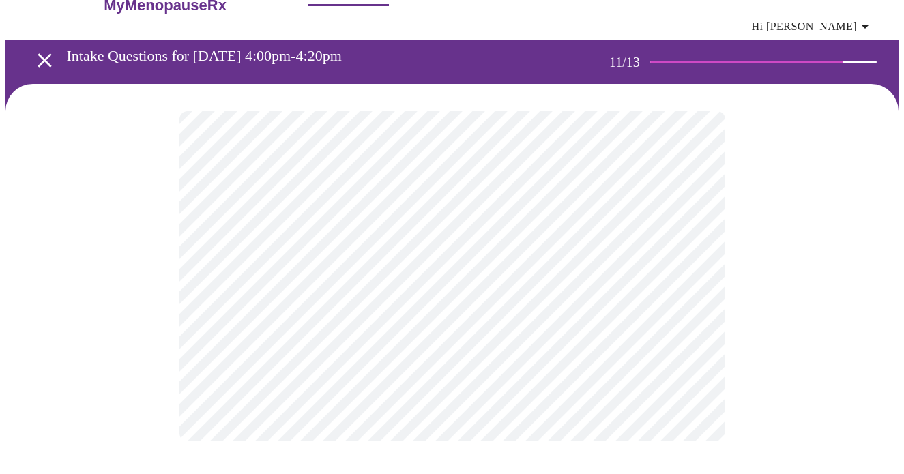
scroll to position [0, 0]
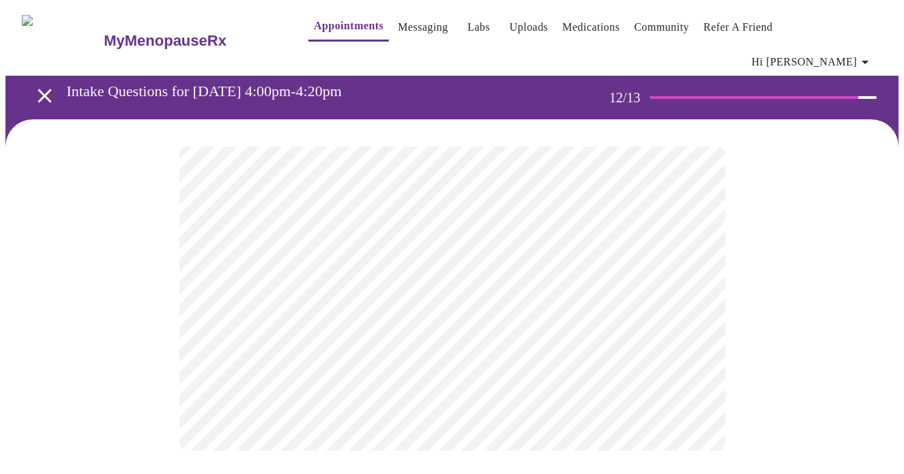
click at [661, 271] on body "MyMenopauseRx Appointments Messaging Labs Uploads Medications Community Refer a…" at bounding box center [451, 241] width 893 height 473
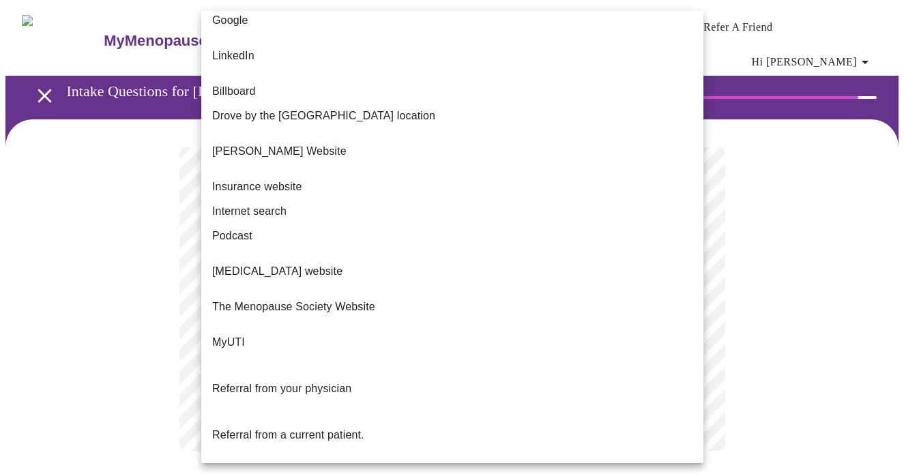
scroll to position [123, 0]
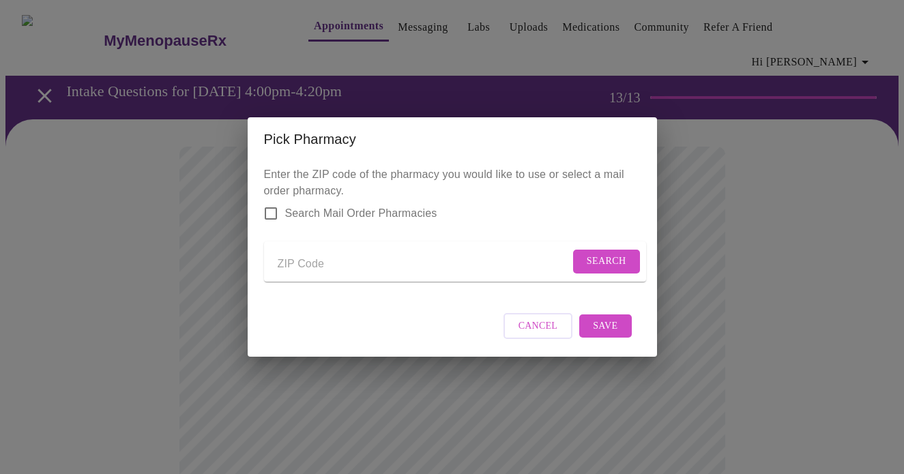
click at [290, 255] on input "Send a message to your care team" at bounding box center [424, 264] width 292 height 22
type input "32605"
click at [601, 256] on span "Search" at bounding box center [606, 261] width 40 height 17
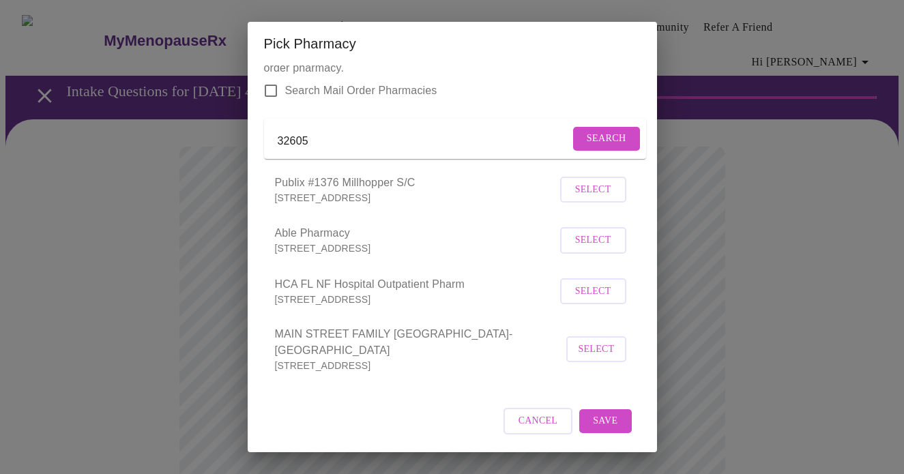
scroll to position [31, 0]
click at [603, 198] on span "Select" at bounding box center [593, 189] width 36 height 17
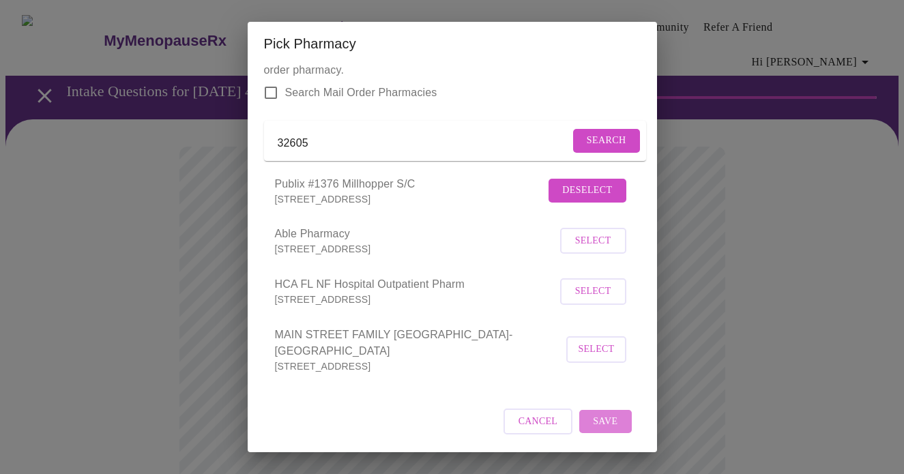
click at [613, 419] on span "Save" at bounding box center [605, 421] width 25 height 17
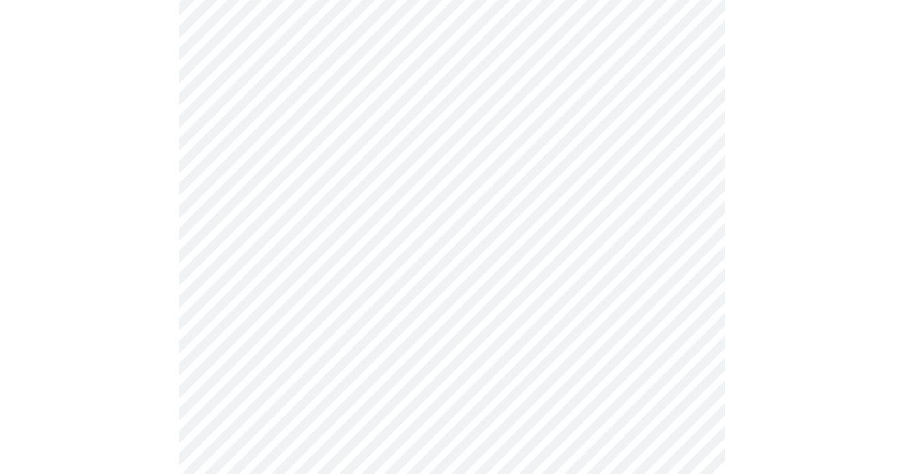
scroll to position [552, 0]
